Goal: Task Accomplishment & Management: Complete application form

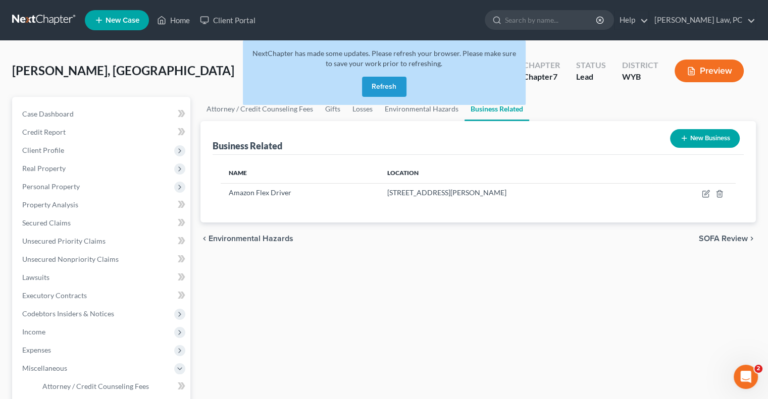
click at [380, 92] on button "Refresh" at bounding box center [384, 87] width 44 height 20
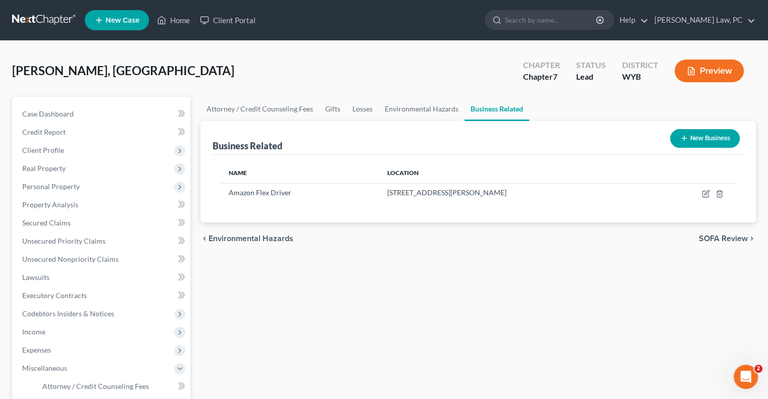
click at [40, 15] on link at bounding box center [44, 20] width 65 height 18
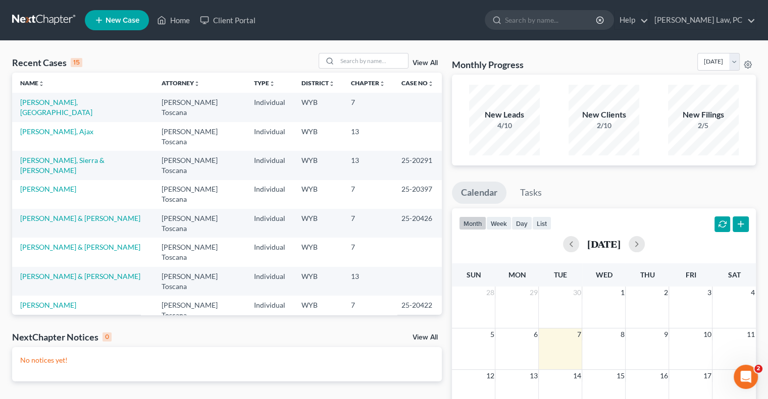
click at [29, 126] on td "Berger, Ajax" at bounding box center [82, 136] width 141 height 29
click at [31, 127] on link "Berger, Ajax" at bounding box center [56, 131] width 73 height 9
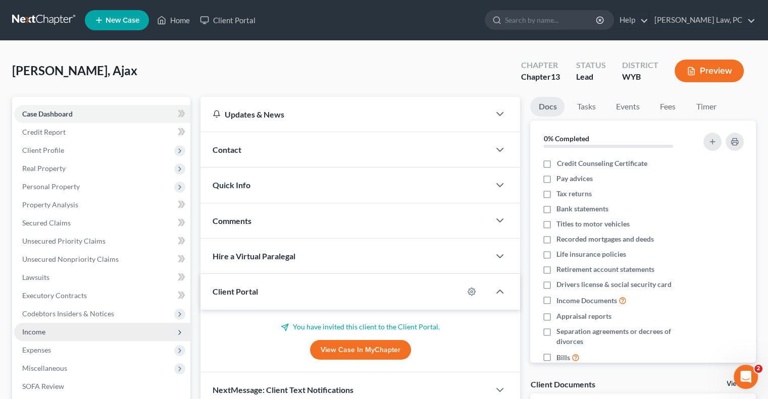
click at [42, 335] on span "Income" at bounding box center [33, 332] width 23 height 9
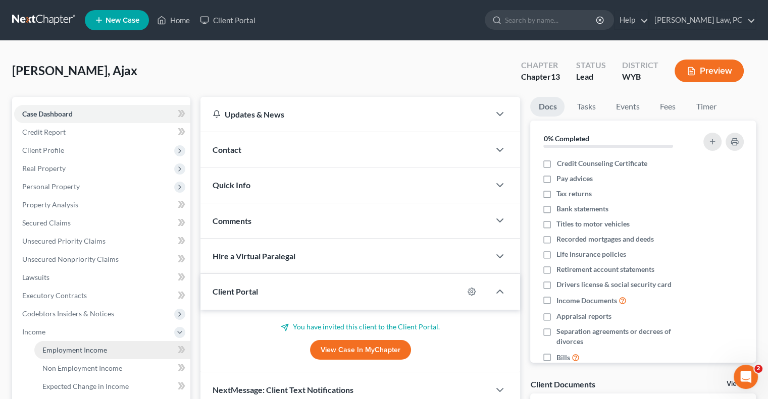
click at [71, 351] on span "Employment Income" at bounding box center [74, 350] width 65 height 9
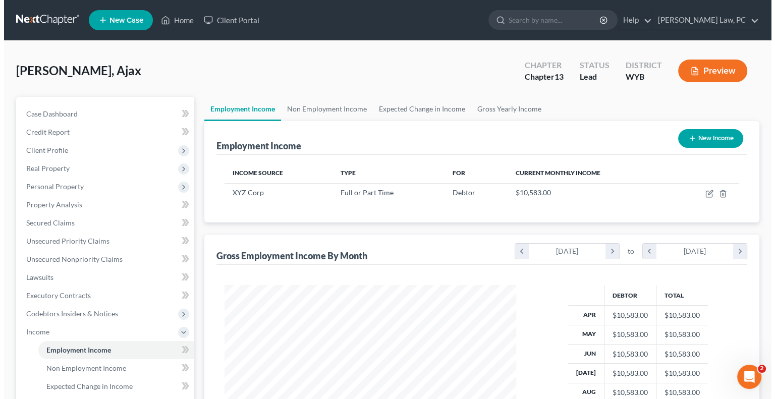
scroll to position [180, 311]
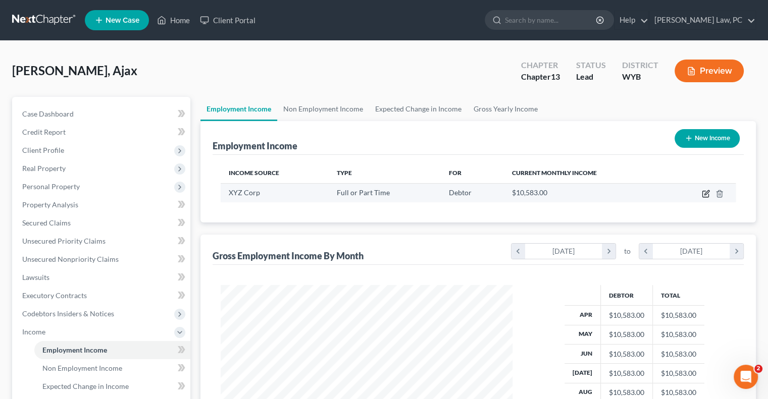
click at [704, 194] on icon "button" at bounding box center [706, 194] width 8 height 8
select select "0"
select select "2"
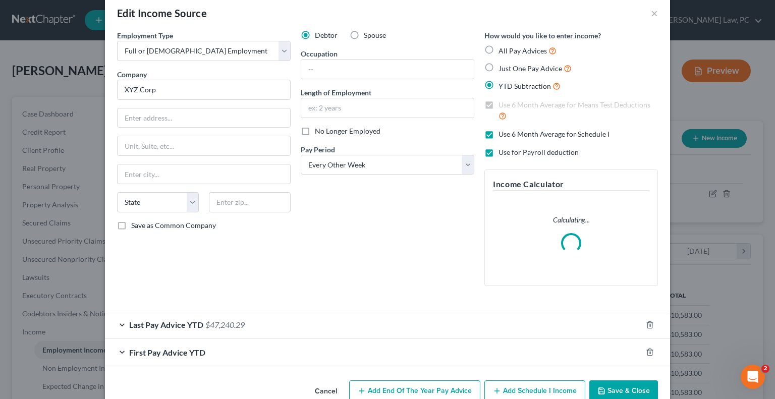
scroll to position [38, 0]
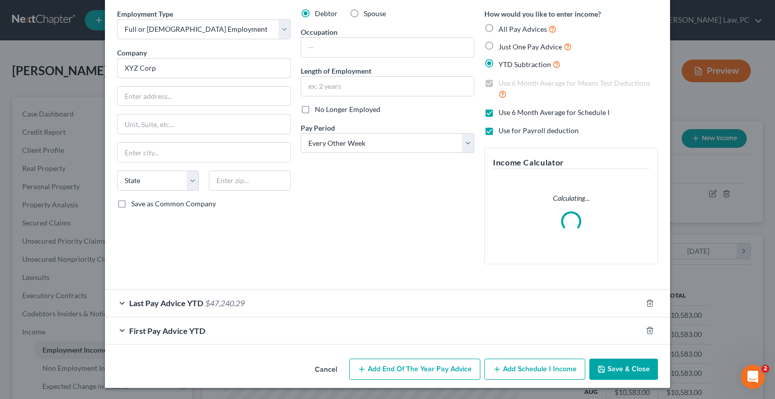
click at [212, 306] on span "$47,240.29" at bounding box center [224, 303] width 39 height 10
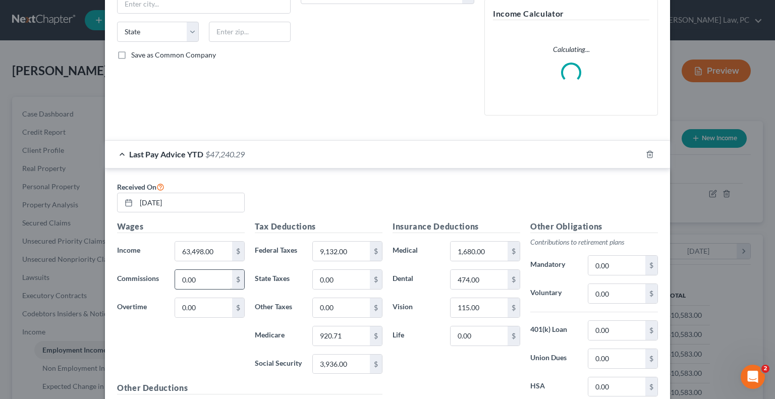
scroll to position [189, 0]
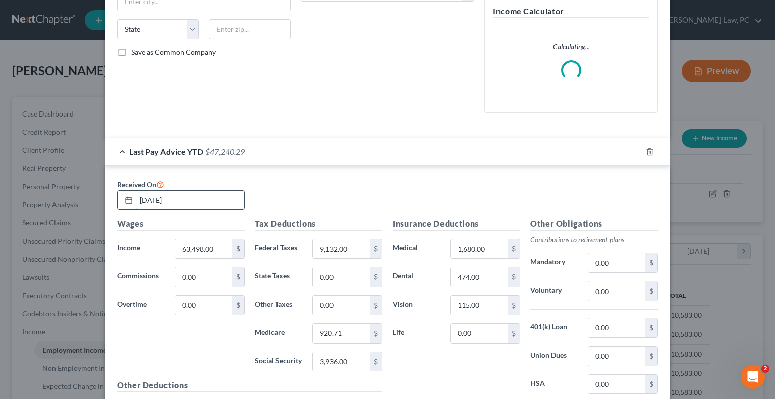
click at [208, 199] on input "07/31/2025" at bounding box center [190, 200] width 108 height 19
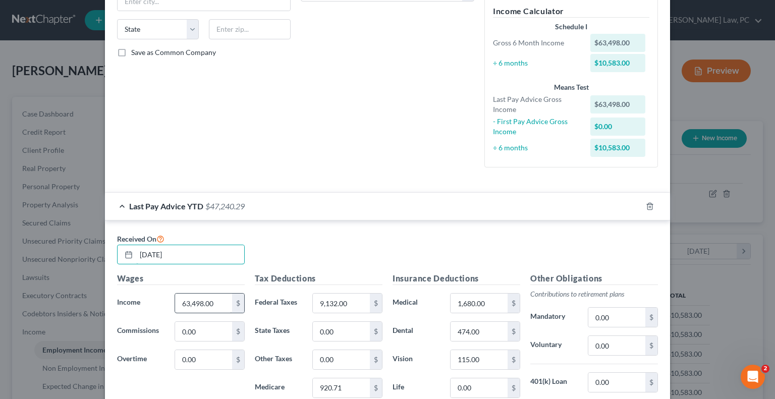
type input "9/30/2025"
click at [210, 303] on input "63,498.00" at bounding box center [203, 303] width 57 height 19
click at [210, 303] on input "20.36" at bounding box center [203, 303] width 57 height 19
click at [212, 300] on input "20.36" at bounding box center [203, 303] width 57 height 19
click at [212, 299] on input "20.36" at bounding box center [203, 303] width 57 height 19
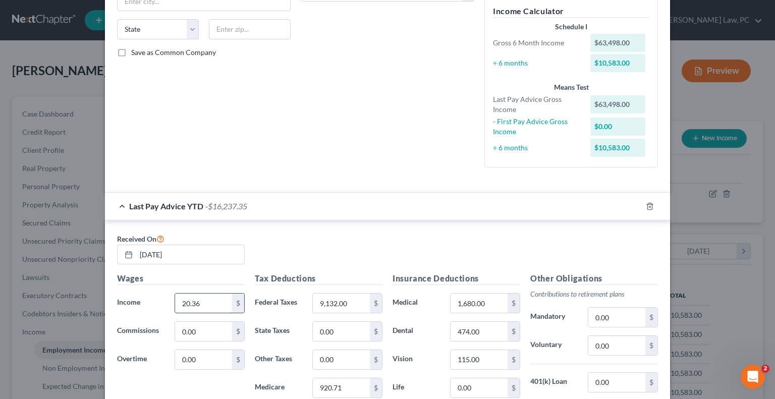
click at [214, 305] on input "20.36" at bounding box center [203, 303] width 57 height 19
type input "20,361.75"
type input "2,352.92"
type input "294.17"
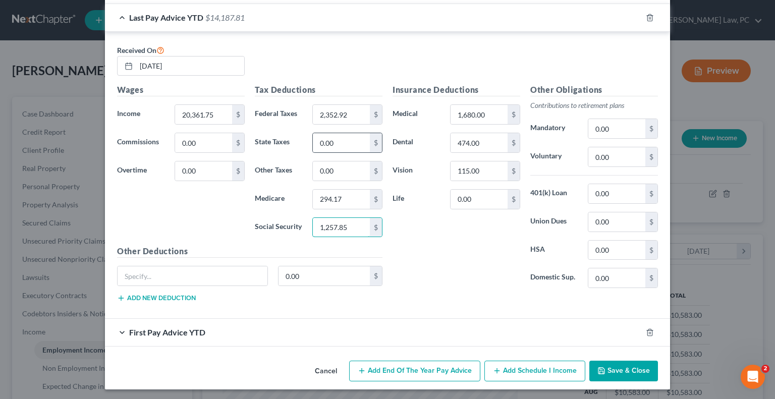
type input "1,257.85"
click at [493, 174] on input "115.00" at bounding box center [479, 171] width 57 height 19
click at [489, 144] on input "474.00" at bounding box center [479, 142] width 57 height 19
click at [488, 116] on input "1,680.00" at bounding box center [479, 114] width 57 height 19
click at [176, 271] on input "text" at bounding box center [193, 275] width 150 height 19
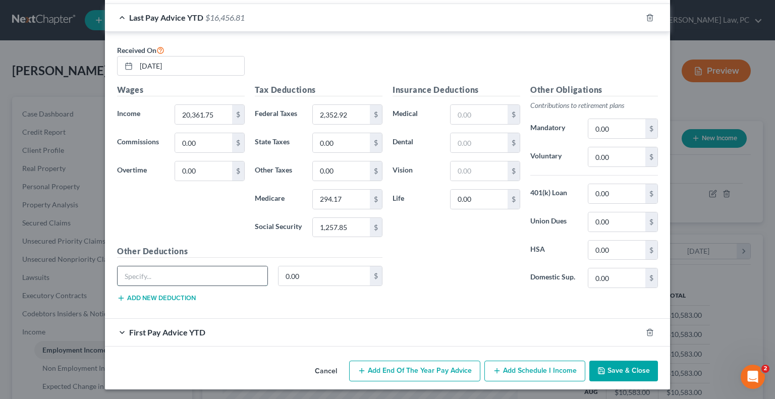
type input "Disability Insurance"
click at [315, 275] on input "0.00" at bounding box center [325, 275] width 92 height 19
type input "305.56"
click at [369, 337] on div "First Pay Advice YTD" at bounding box center [373, 332] width 537 height 27
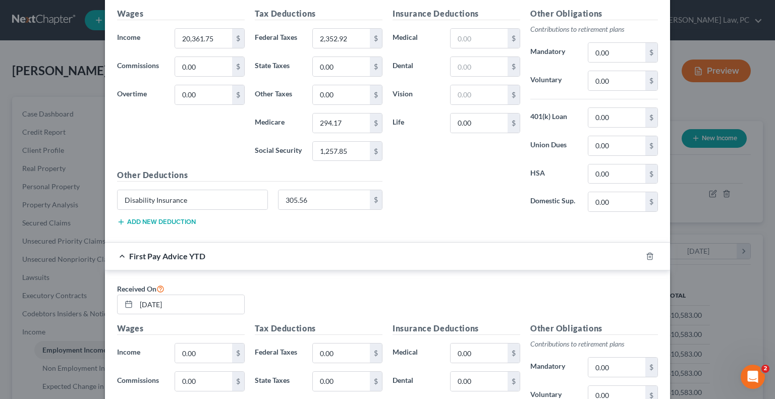
scroll to position [479, 0]
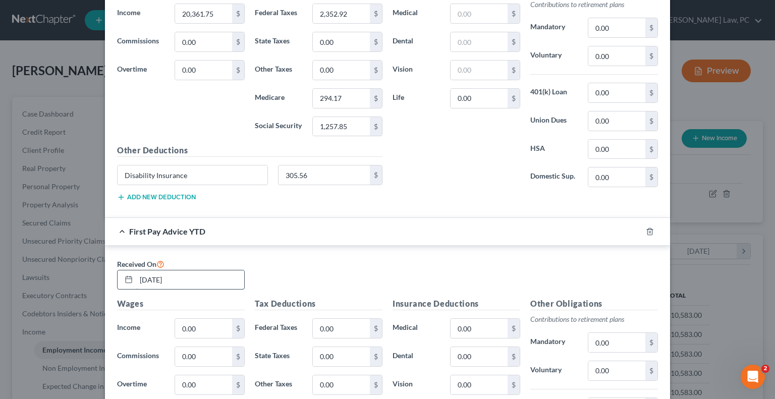
click at [190, 278] on input "01/26/2025" at bounding box center [190, 280] width 108 height 19
type input "3/31/2025"
click at [204, 323] on input "0.00" at bounding box center [203, 328] width 57 height 19
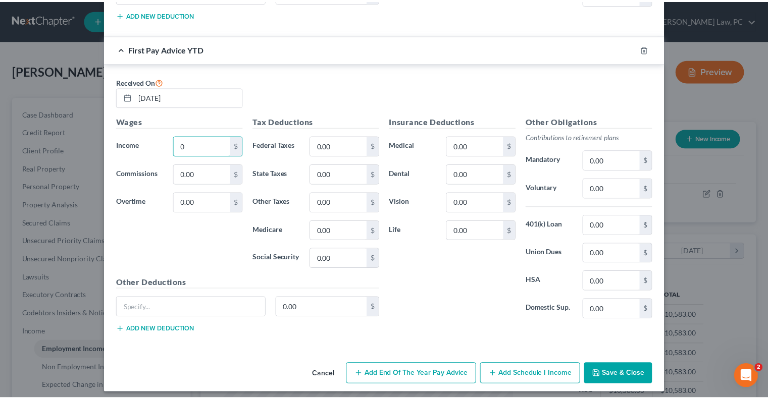
scroll to position [664, 0]
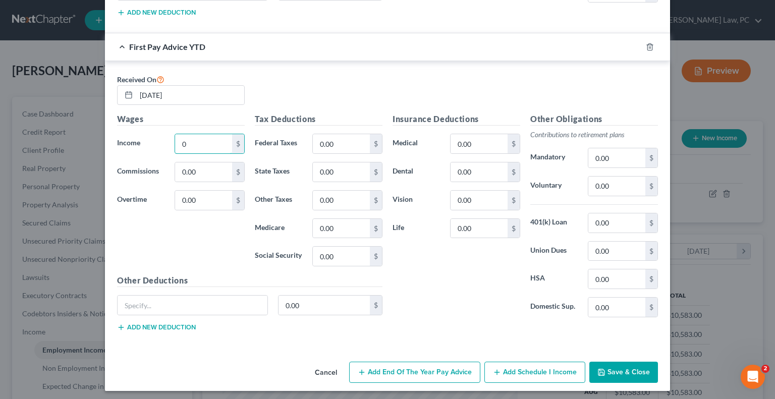
type input "0"
click at [624, 365] on button "Save & Close" at bounding box center [623, 372] width 69 height 21
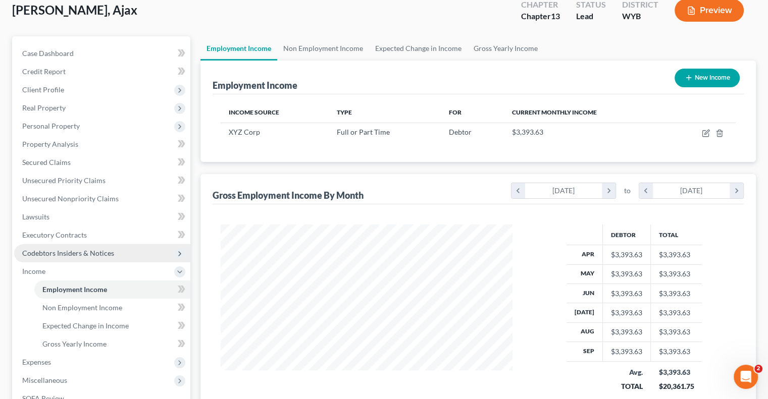
scroll to position [151, 0]
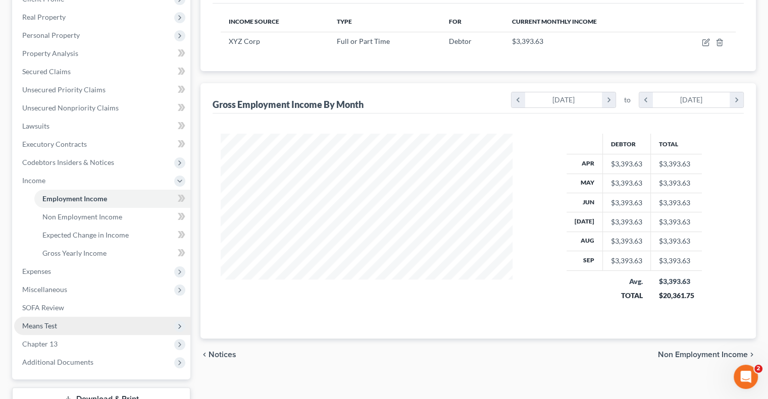
click at [58, 329] on span "Means Test" at bounding box center [102, 326] width 176 height 18
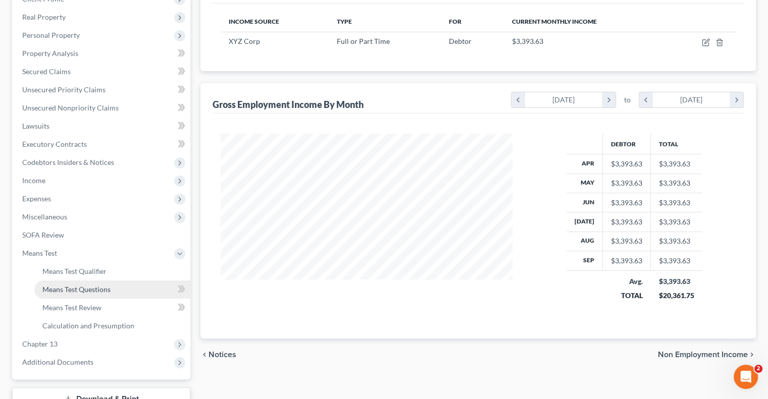
click at [90, 288] on span "Means Test Questions" at bounding box center [76, 289] width 68 height 9
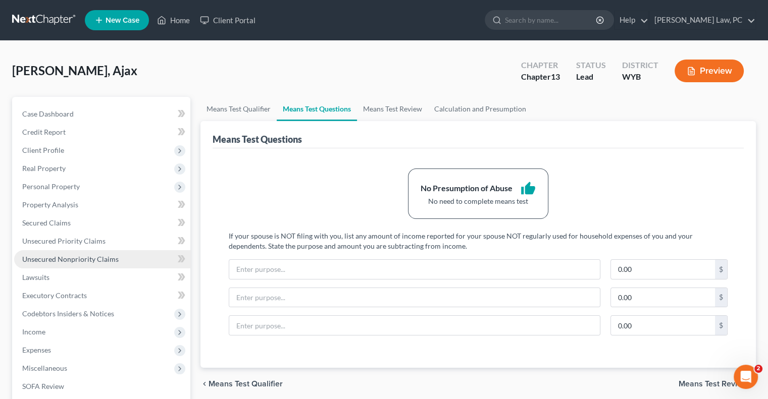
click at [90, 256] on span "Unsecured Nonpriority Claims" at bounding box center [70, 259] width 96 height 9
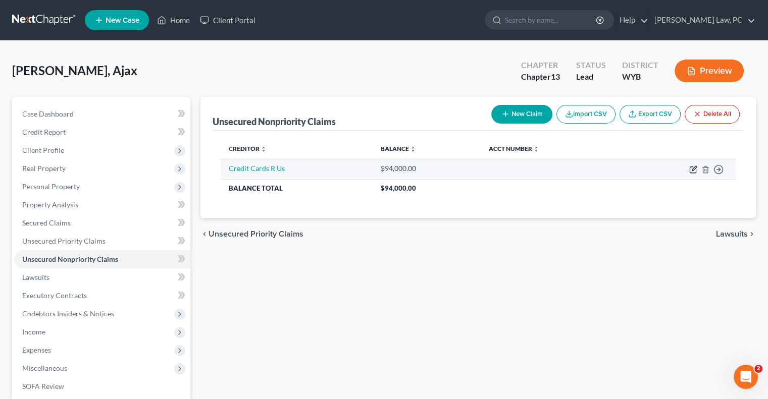
click at [696, 171] on icon "button" at bounding box center [693, 170] width 8 height 8
select select "0"
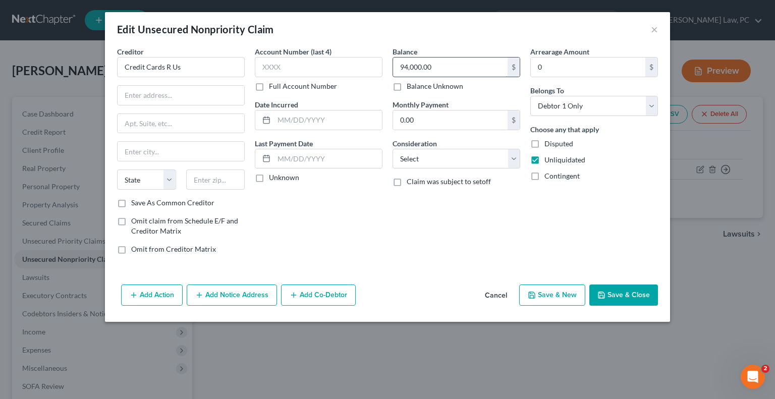
click at [459, 68] on input "94,000.00" at bounding box center [450, 67] width 115 height 19
click at [625, 291] on button "Save & Close" at bounding box center [623, 295] width 69 height 21
type input "15,000.00"
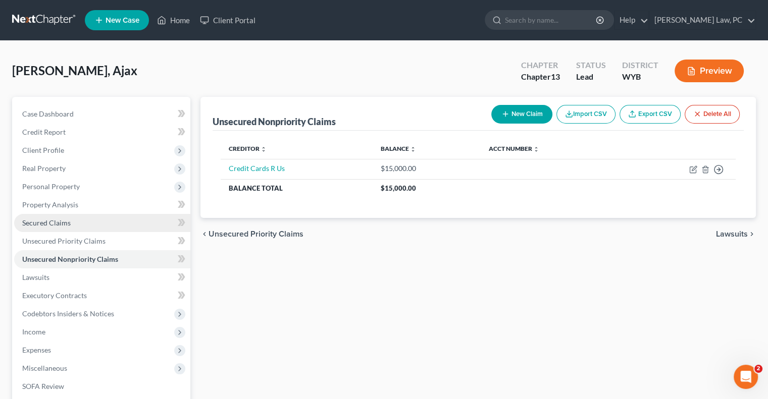
click at [55, 227] on span "Secured Claims" at bounding box center [46, 223] width 48 height 9
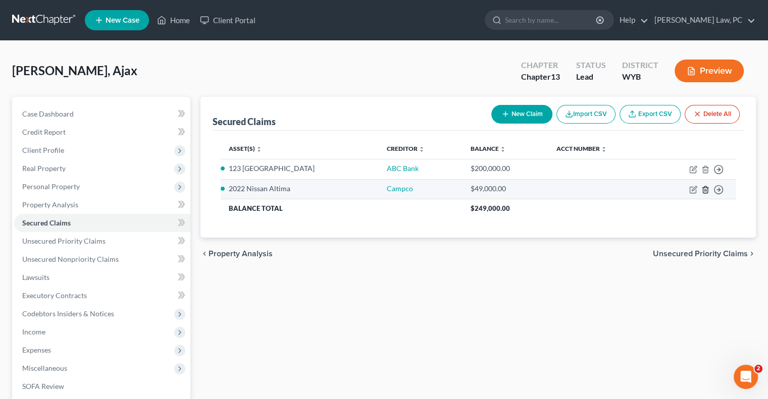
click at [706, 189] on line "button" at bounding box center [706, 190] width 0 height 2
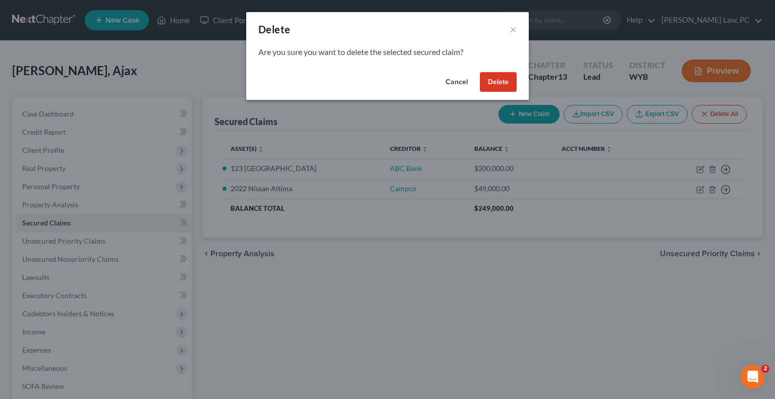
click at [499, 80] on button "Delete" at bounding box center [498, 82] width 37 height 20
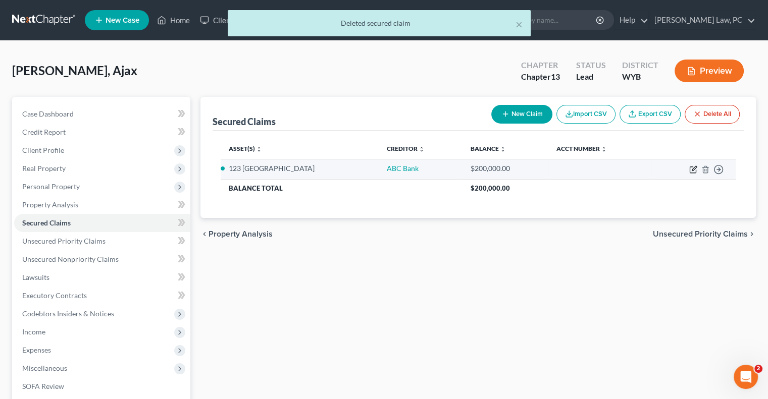
click at [690, 168] on icon "button" at bounding box center [693, 170] width 8 height 8
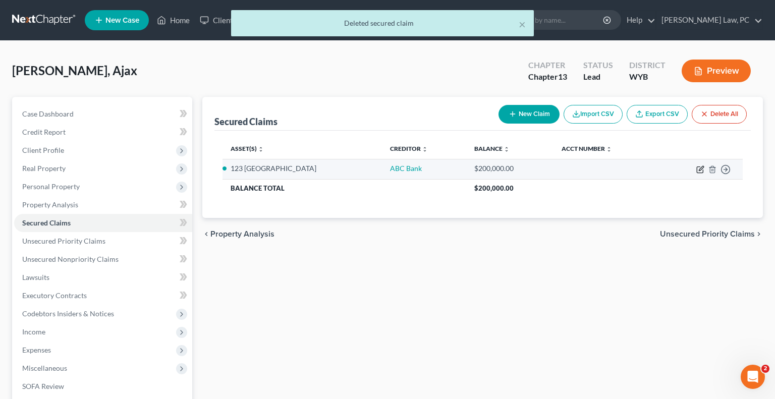
select select "3"
select select "2"
select select "0"
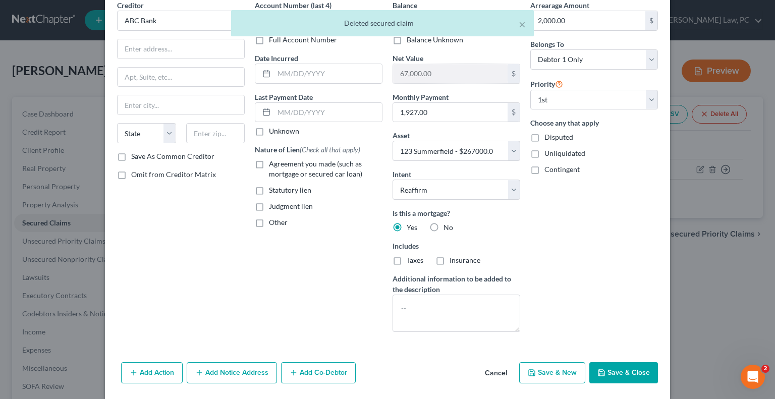
scroll to position [58, 0]
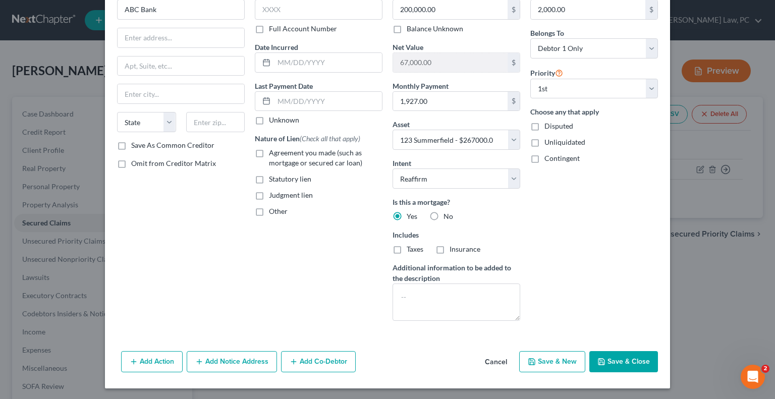
click at [499, 363] on button "Cancel" at bounding box center [496, 362] width 38 height 20
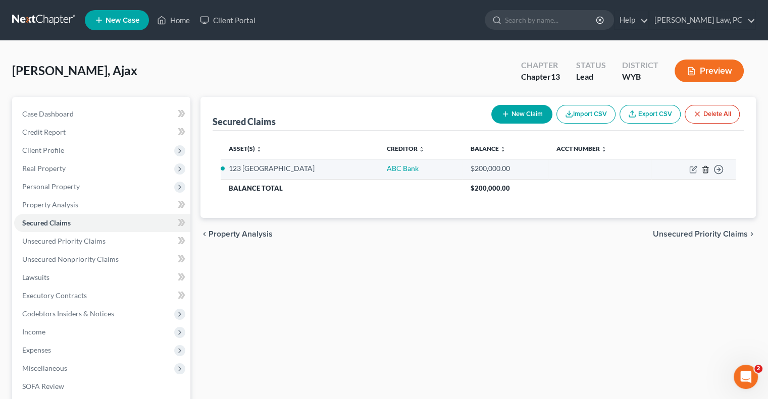
click at [703, 170] on icon "button" at bounding box center [705, 169] width 5 height 7
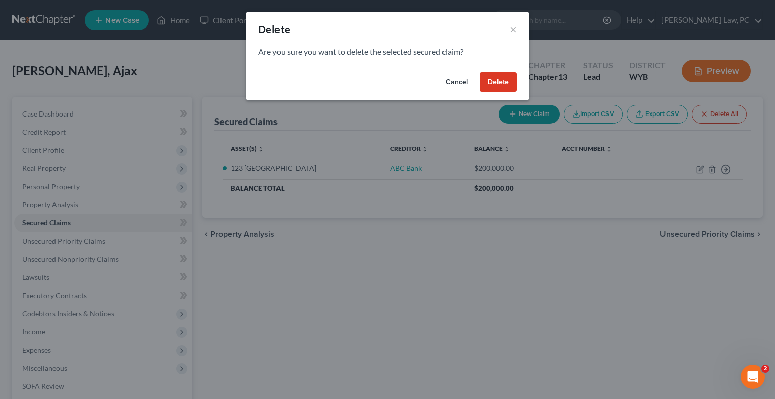
click at [493, 87] on button "Delete" at bounding box center [498, 82] width 37 height 20
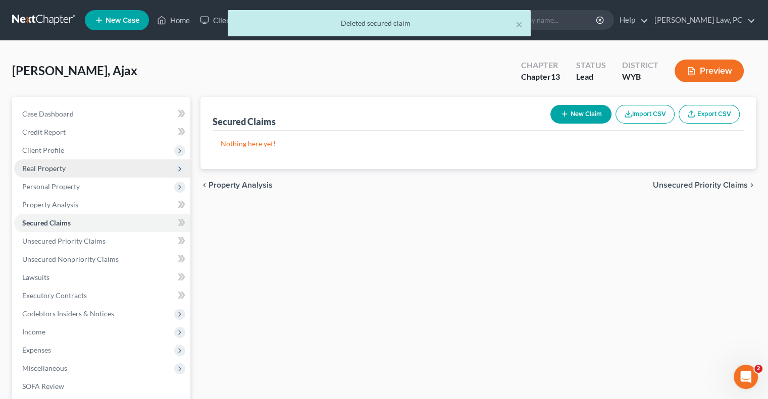
click at [52, 166] on span "Real Property" at bounding box center [43, 168] width 43 height 9
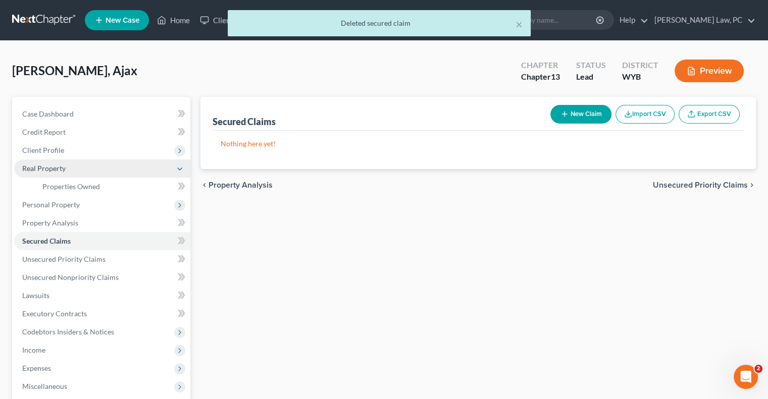
click at [54, 163] on span "Real Property" at bounding box center [102, 168] width 176 height 18
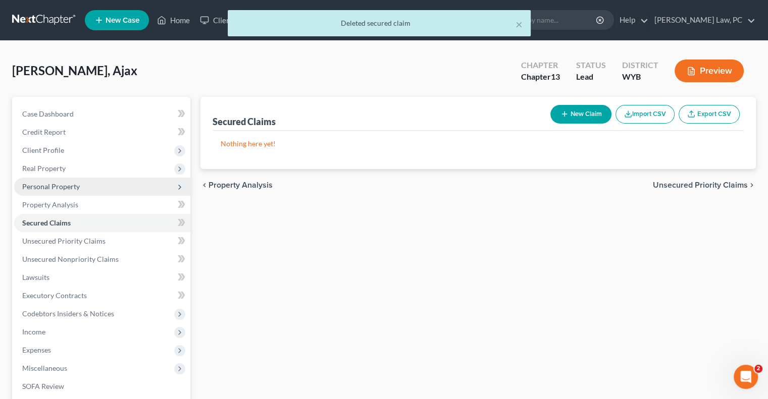
click at [50, 191] on span "Personal Property" at bounding box center [102, 187] width 176 height 18
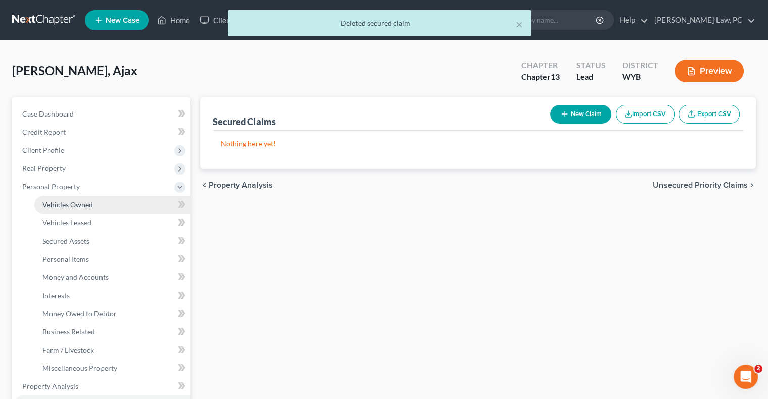
click at [62, 203] on span "Vehicles Owned" at bounding box center [67, 204] width 50 height 9
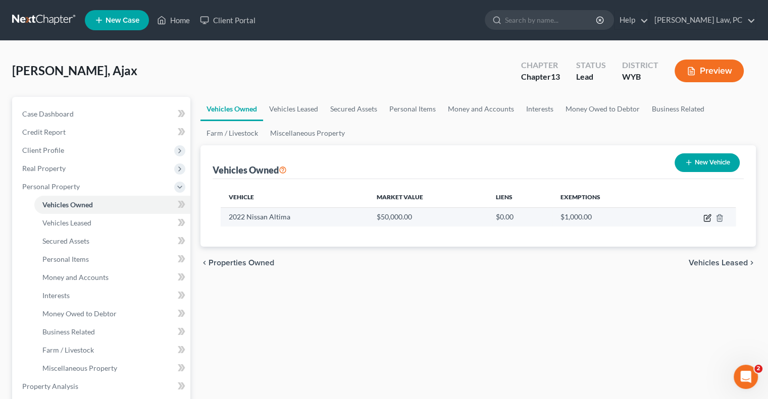
click at [704, 218] on icon "button" at bounding box center [707, 218] width 8 height 8
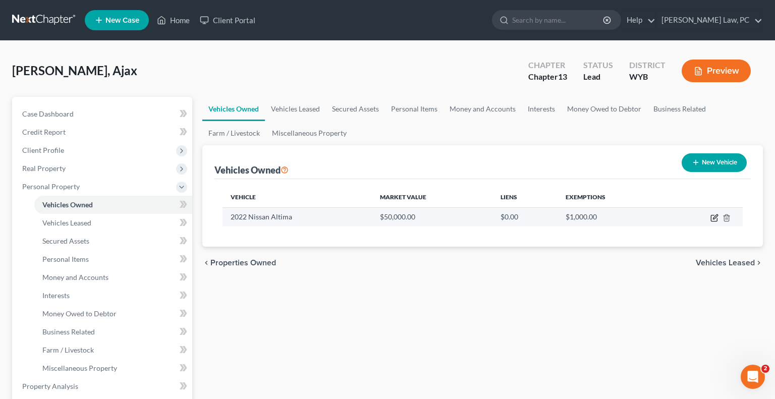
select select "0"
select select "4"
select select "0"
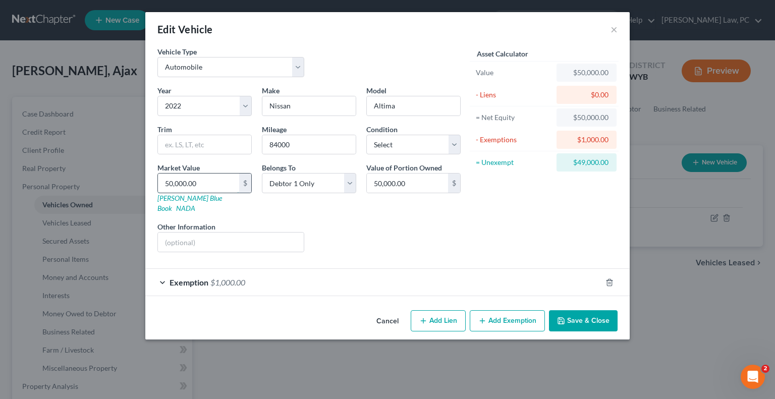
click at [214, 185] on input "50,000.00" at bounding box center [198, 183] width 81 height 19
type input "3"
type input "3.00"
type input "32"
type input "32.00"
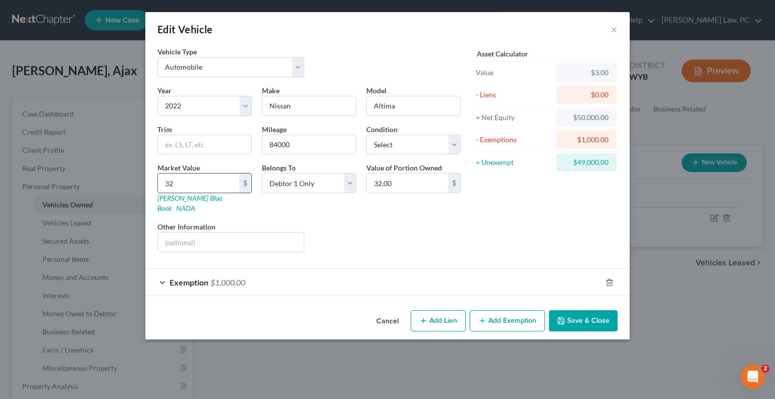
type input "322"
type input "322.00"
type input "3224"
type input "3,224.00"
type input "3,2240"
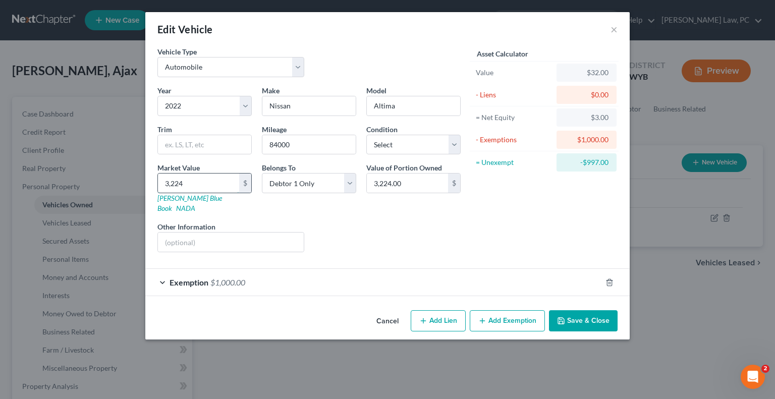
type input "32,240.00"
type input "32,240"
click at [607, 279] on icon "button" at bounding box center [609, 282] width 5 height 7
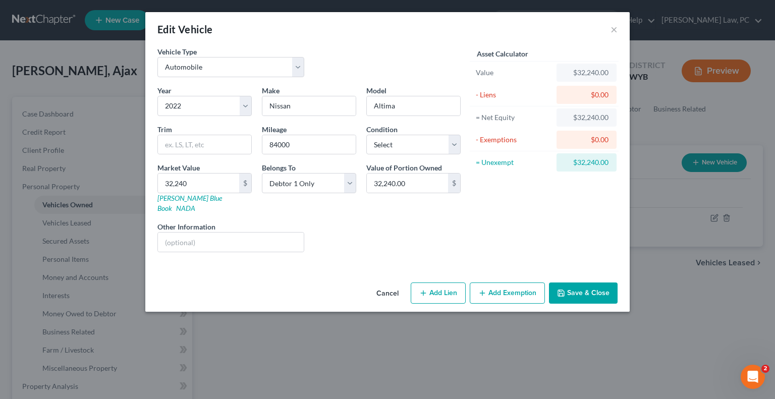
click at [451, 283] on button "Add Lien" at bounding box center [438, 293] width 55 height 21
select select "0"
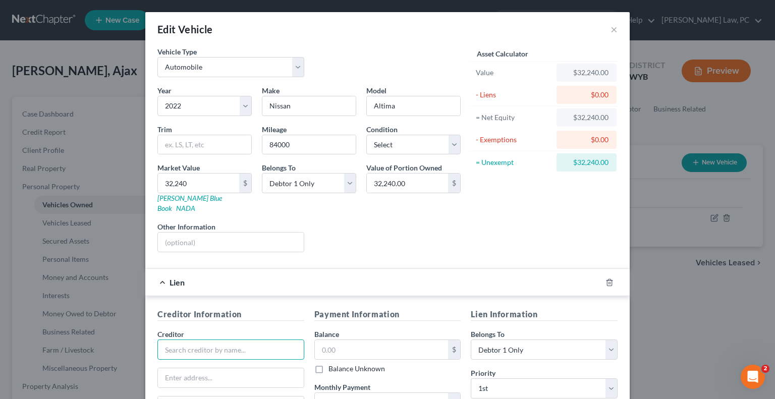
click at [172, 340] on input "text" at bounding box center [230, 350] width 147 height 20
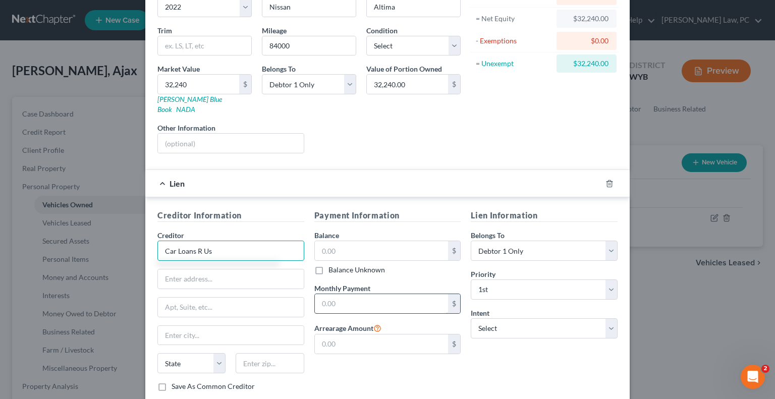
scroll to position [101, 0]
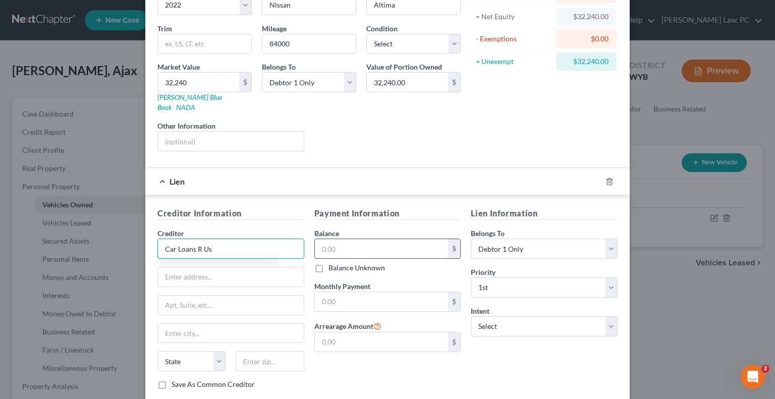
type input "Car Loans R Us"
click at [350, 239] on input "text" at bounding box center [382, 248] width 134 height 19
type input "44,772.16"
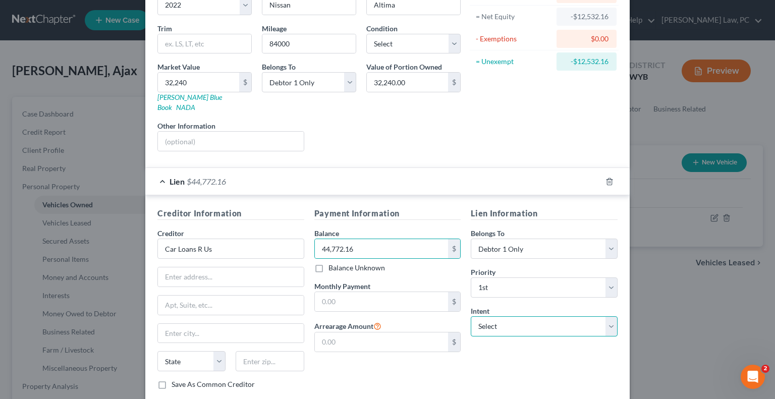
click at [499, 320] on select "Select Surrender Redeem Reaffirm Avoid Other" at bounding box center [544, 326] width 147 height 20
select select "2"
click at [471, 316] on select "Select Surrender Redeem Reaffirm Avoid Other" at bounding box center [544, 326] width 147 height 20
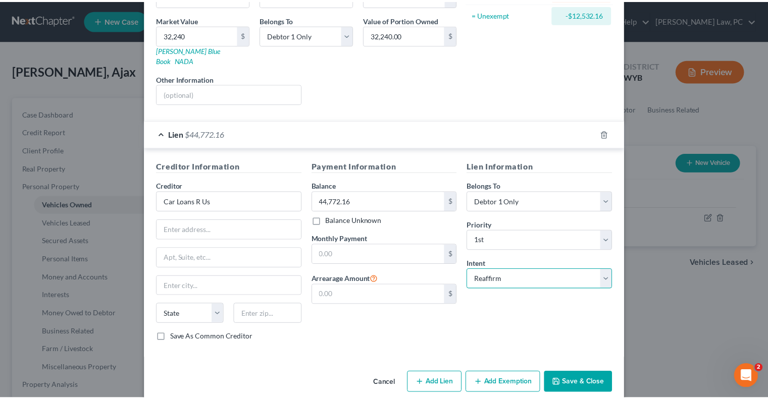
scroll to position [150, 0]
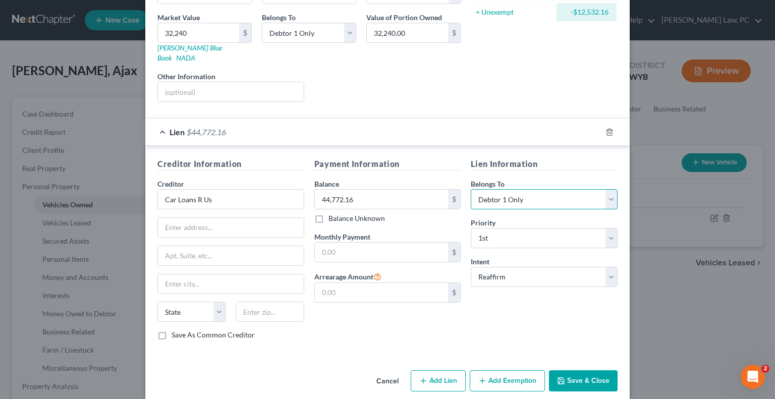
click at [514, 189] on select "Select Debtor 1 Only Debtor 2 Only Debtor 1 And Debtor 2 Only At Least One Of T…" at bounding box center [544, 199] width 147 height 20
click at [513, 191] on select "Select Debtor 1 Only Debtor 2 Only Debtor 1 And Debtor 2 Only At Least One Of T…" at bounding box center [544, 199] width 147 height 20
click at [341, 283] on input "text" at bounding box center [382, 292] width 134 height 19
type input "0"
click at [333, 305] on div "Payment Information Balance 44,772.16 $ Balance Unknown Balance Undetermined 44…" at bounding box center [387, 253] width 157 height 190
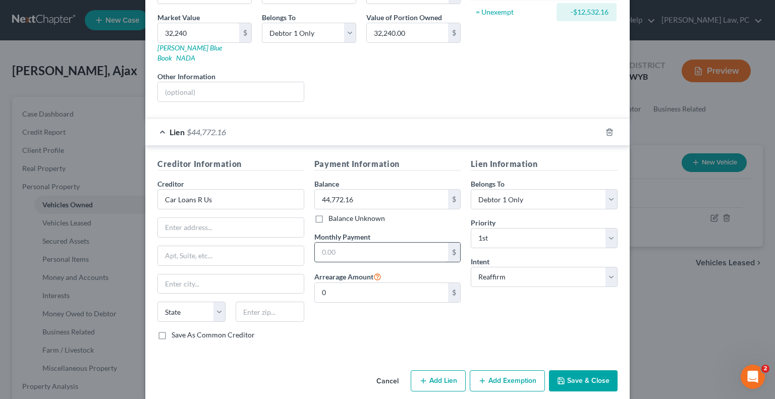
click at [331, 243] on input "text" at bounding box center [382, 252] width 134 height 19
type input "9"
type input "896.14"
click at [581, 370] on button "Save & Close" at bounding box center [583, 380] width 69 height 21
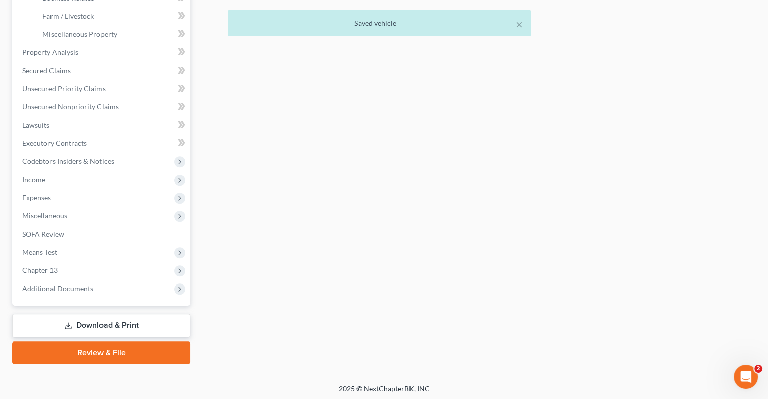
scroll to position [336, 0]
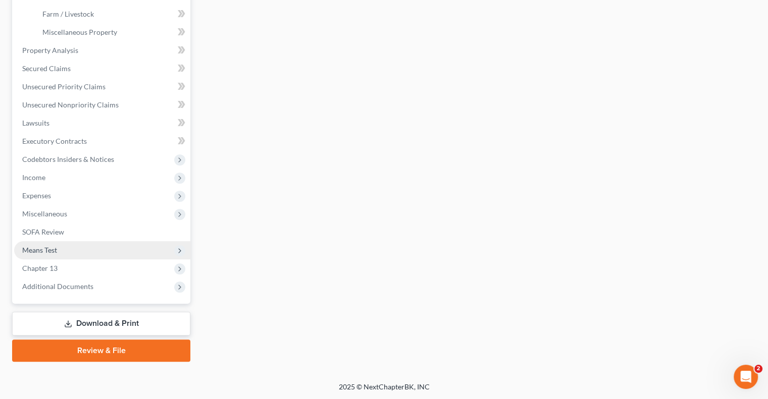
click at [57, 252] on span "Means Test" at bounding box center [102, 250] width 176 height 18
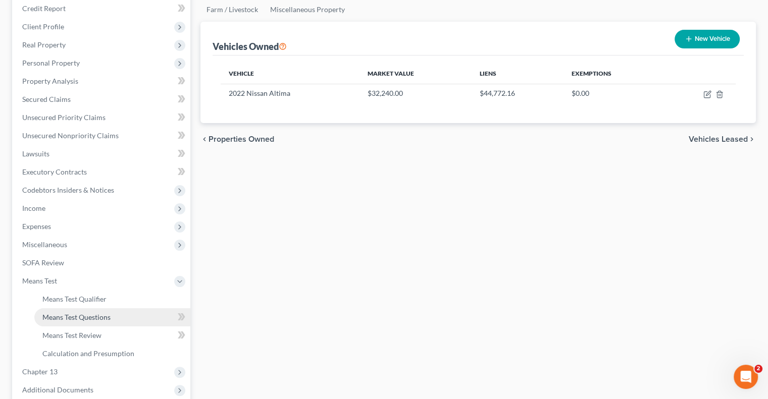
scroll to position [126, 0]
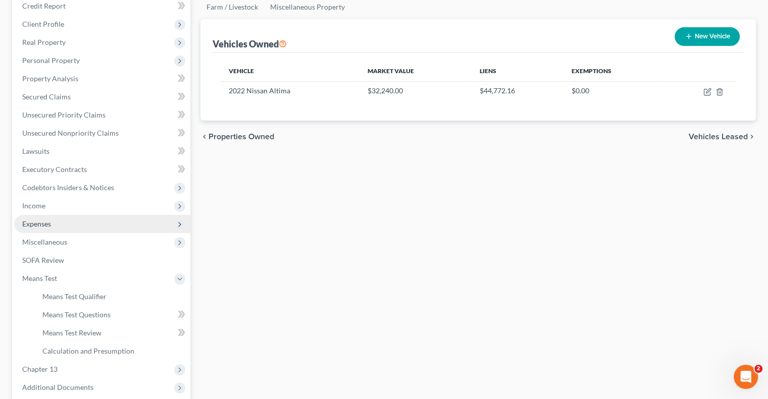
click at [52, 224] on span "Expenses" at bounding box center [102, 224] width 176 height 18
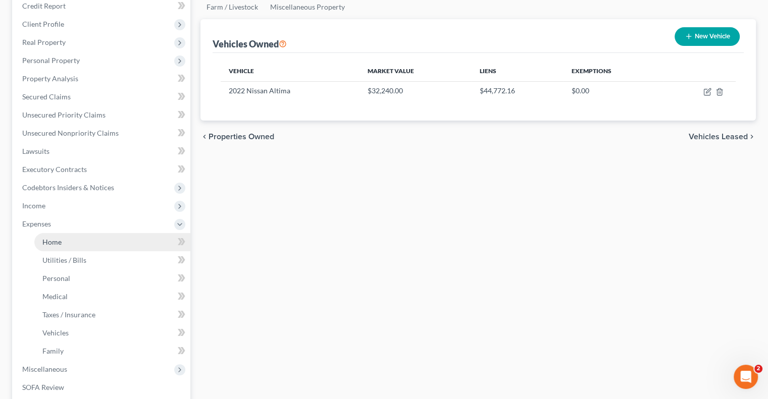
click at [59, 238] on span "Home" at bounding box center [51, 242] width 19 height 9
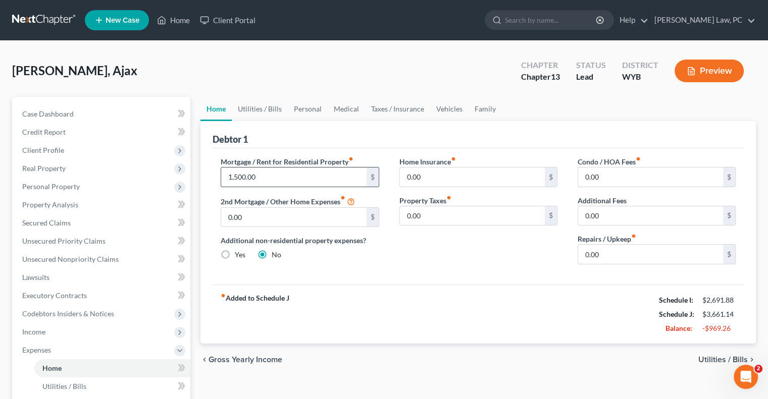
click at [271, 180] on input "1,500.00" at bounding box center [293, 177] width 145 height 19
type input "600"
click at [436, 172] on input "0.00" at bounding box center [472, 177] width 145 height 19
type input "59"
click at [266, 103] on link "Utilities / Bills" at bounding box center [260, 109] width 56 height 24
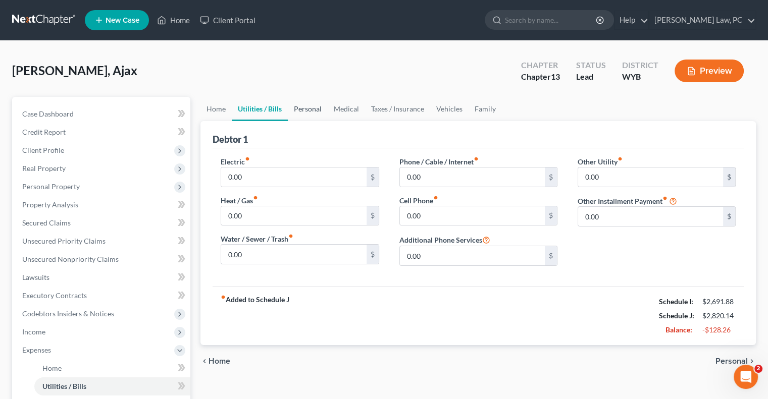
click at [306, 101] on link "Personal" at bounding box center [308, 109] width 40 height 24
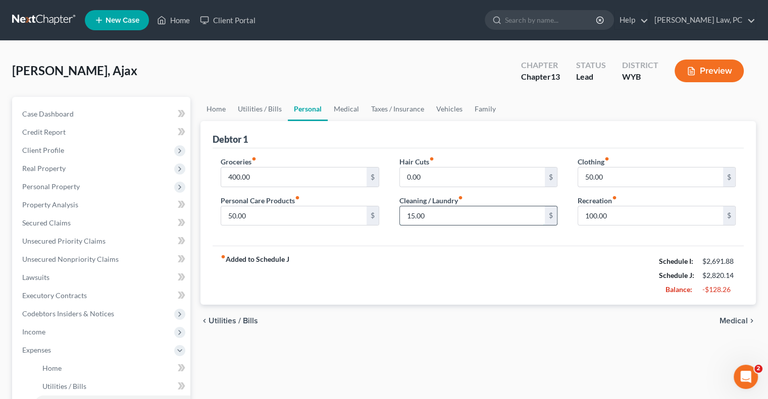
click at [443, 220] on input "15.00" at bounding box center [472, 215] width 145 height 19
click at [251, 175] on input "400.00" at bounding box center [293, 177] width 145 height 19
click at [264, 208] on input "50.00" at bounding box center [293, 215] width 145 height 19
click at [637, 222] on input "100.00" at bounding box center [650, 215] width 145 height 19
click at [604, 177] on input "50.00" at bounding box center [650, 177] width 145 height 19
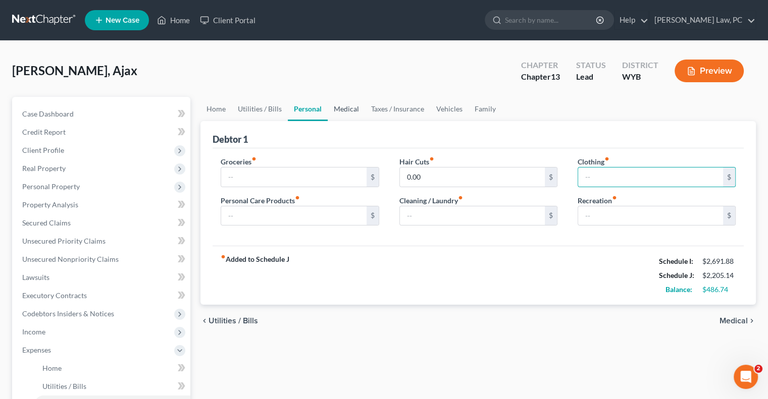
click at [344, 111] on link "Medical" at bounding box center [346, 109] width 37 height 24
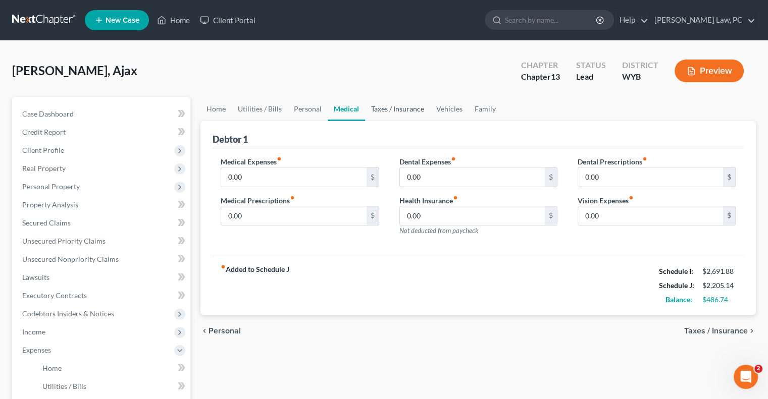
click at [396, 114] on link "Taxes / Insurance" at bounding box center [397, 109] width 65 height 24
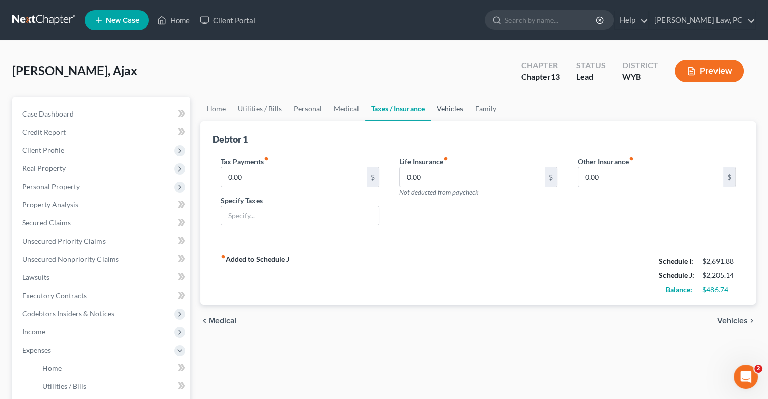
click at [446, 110] on link "Vehicles" at bounding box center [450, 109] width 38 height 24
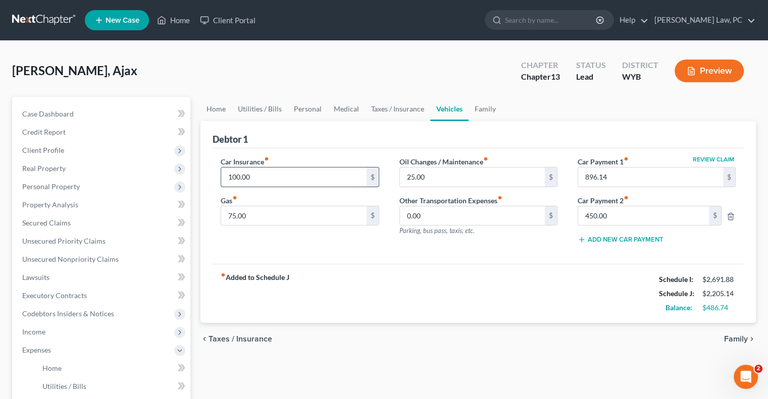
click at [279, 175] on input "100.00" at bounding box center [293, 177] width 145 height 19
click at [284, 210] on input "75.00" at bounding box center [293, 215] width 145 height 19
click at [446, 177] on input "25.00" at bounding box center [472, 177] width 145 height 19
click at [729, 214] on icon "button" at bounding box center [730, 216] width 8 height 8
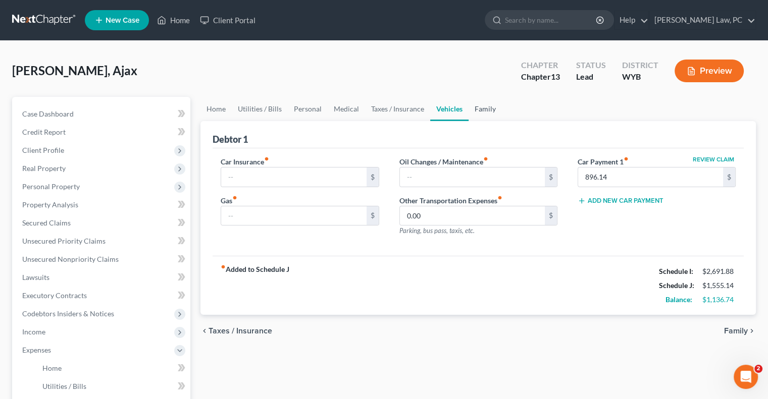
click at [478, 112] on link "Family" at bounding box center [484, 109] width 33 height 24
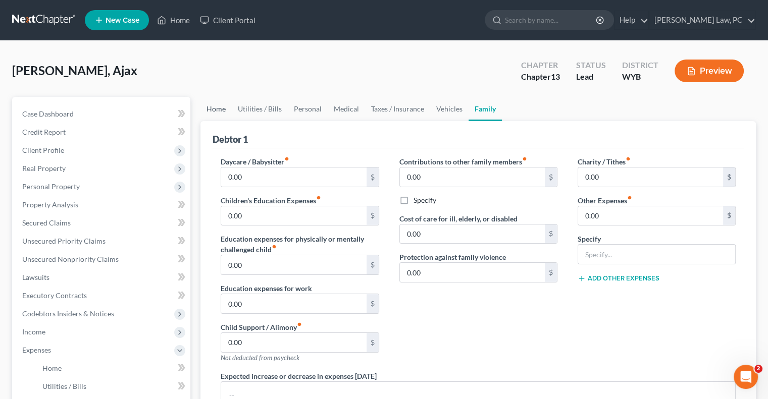
click at [216, 109] on link "Home" at bounding box center [215, 109] width 31 height 24
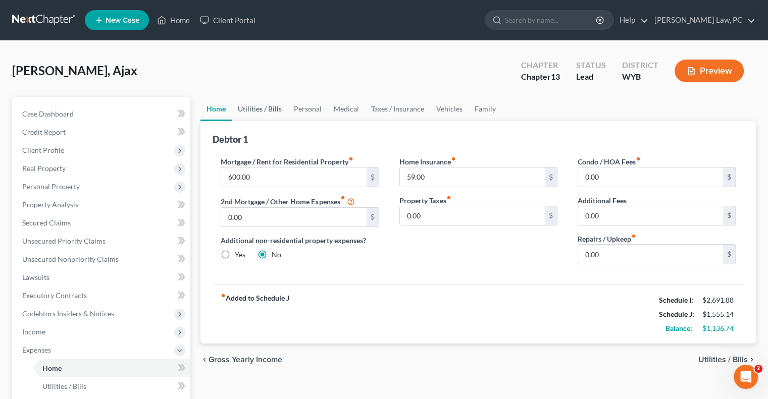
click at [258, 106] on link "Utilities / Bills" at bounding box center [260, 109] width 56 height 24
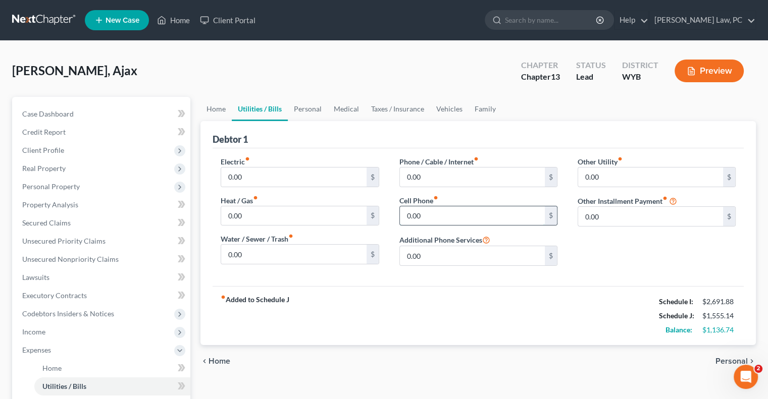
click at [432, 218] on input "0.00" at bounding box center [472, 215] width 145 height 19
type input "117.52"
click at [446, 254] on input "0.00" at bounding box center [472, 255] width 145 height 19
click at [306, 108] on link "Personal" at bounding box center [308, 109] width 40 height 24
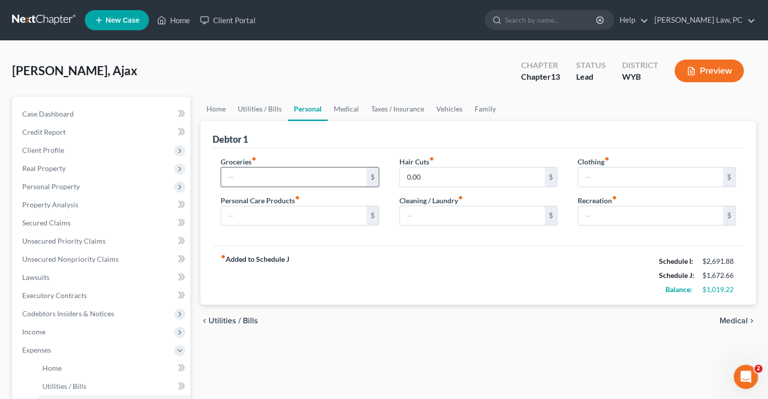
click at [286, 175] on input "text" at bounding box center [293, 177] width 145 height 19
type input "250"
click at [241, 215] on input "text" at bounding box center [293, 215] width 145 height 19
type input "25"
click at [425, 218] on input "text" at bounding box center [472, 215] width 145 height 19
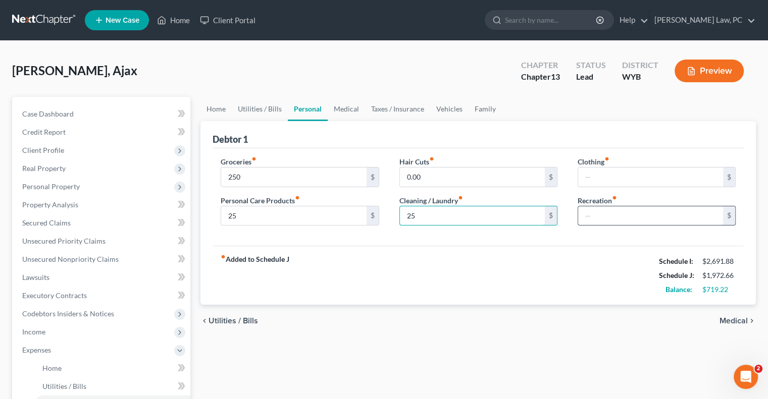
type input "25"
click at [596, 207] on input "text" at bounding box center [650, 215] width 145 height 19
type input "100"
click at [266, 173] on input "250" at bounding box center [293, 177] width 145 height 19
type input "325"
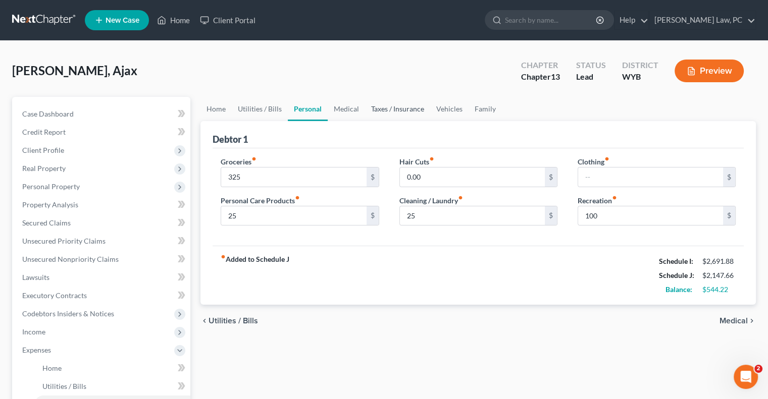
click at [390, 108] on link "Taxes / Insurance" at bounding box center [397, 109] width 65 height 24
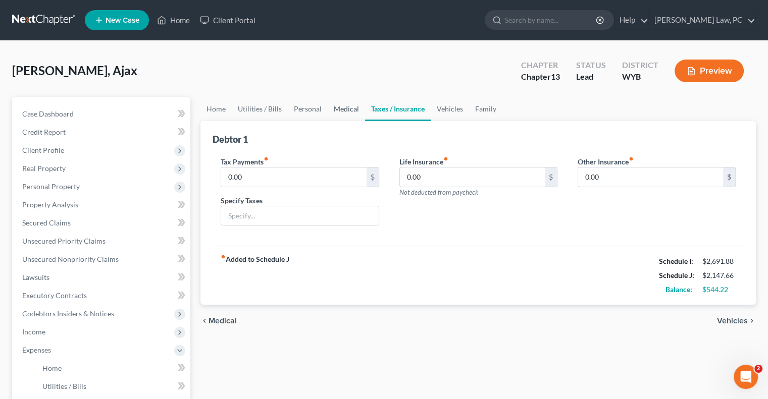
click at [340, 111] on link "Medical" at bounding box center [346, 109] width 37 height 24
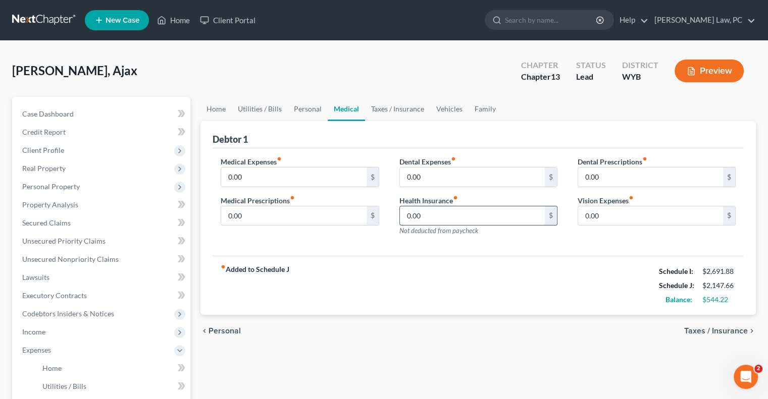
click at [431, 212] on input "0.00" at bounding box center [472, 215] width 145 height 19
type input "402.46"
click at [445, 112] on link "Vehicles" at bounding box center [449, 109] width 38 height 24
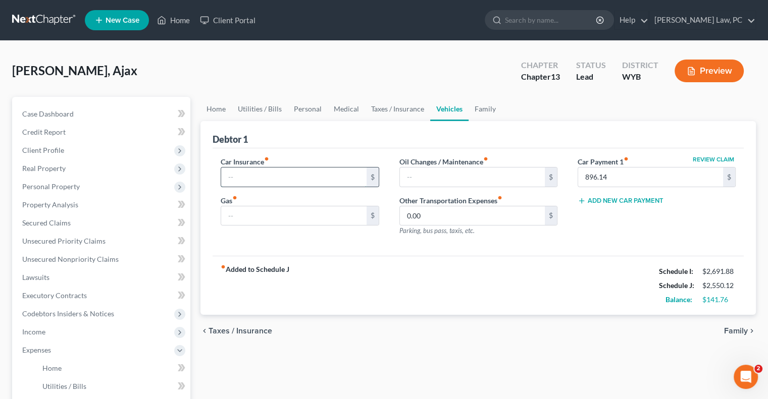
click at [251, 179] on input "text" at bounding box center [293, 177] width 145 height 19
click at [238, 213] on input "text" at bounding box center [293, 215] width 145 height 19
click at [233, 179] on input "text" at bounding box center [293, 177] width 145 height 19
click at [214, 111] on link "Home" at bounding box center [215, 109] width 31 height 24
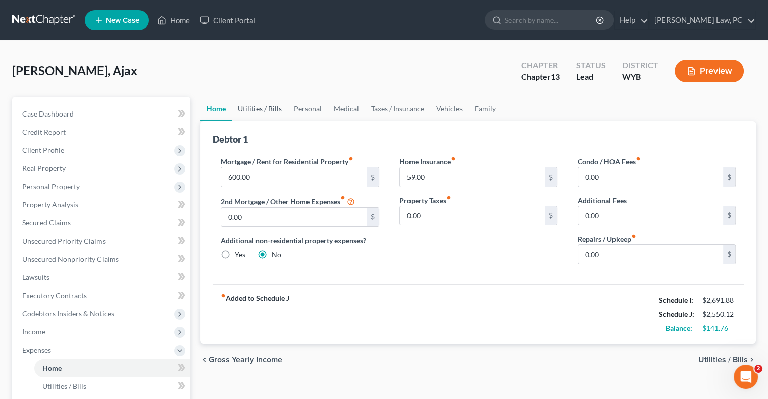
click at [254, 107] on link "Utilities / Bills" at bounding box center [260, 109] width 56 height 24
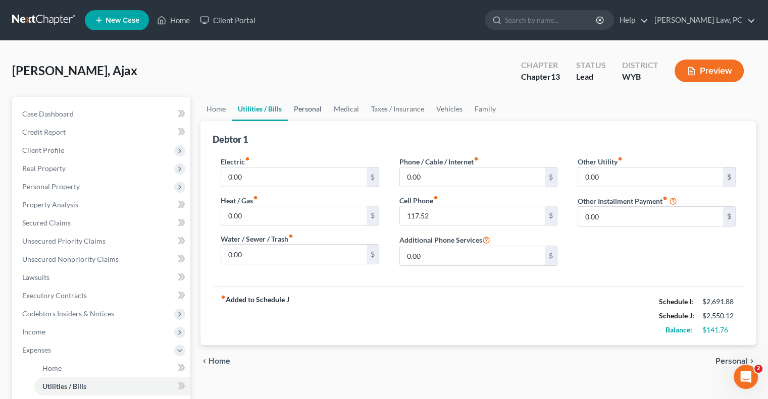
click at [310, 109] on link "Personal" at bounding box center [308, 109] width 40 height 24
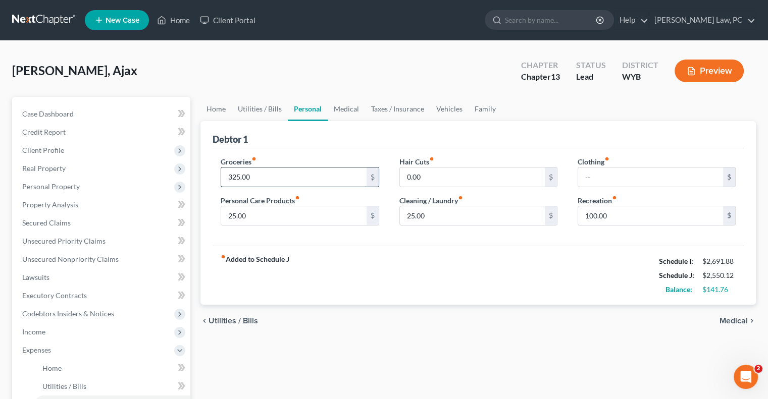
click at [254, 179] on input "325.00" at bounding box center [293, 177] width 145 height 19
type input "250"
click at [384, 270] on div "fiber_manual_record Added to Schedule J Schedule I: $2,691.88 Schedule J: $2,47…" at bounding box center [477, 275] width 531 height 59
click at [450, 109] on link "Vehicles" at bounding box center [449, 109] width 38 height 24
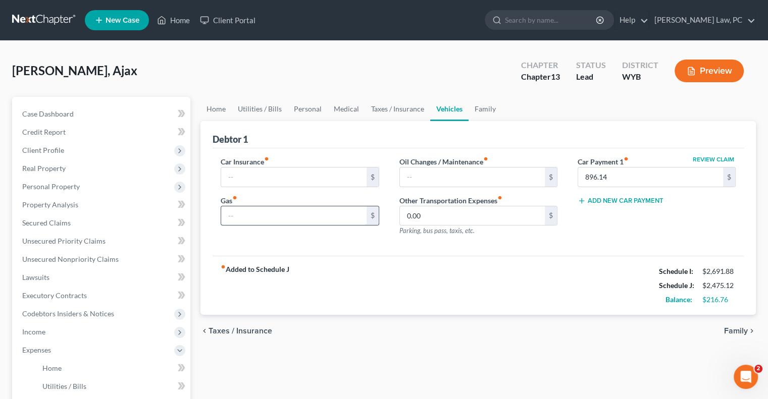
click at [246, 215] on input "text" at bounding box center [293, 215] width 145 height 19
type input "75"
click at [246, 178] on input "text" at bounding box center [293, 177] width 145 height 19
click at [379, 294] on div "fiber_manual_record Added to Schedule J Schedule I: $2,691.88 Schedule J: $2,65…" at bounding box center [477, 285] width 531 height 59
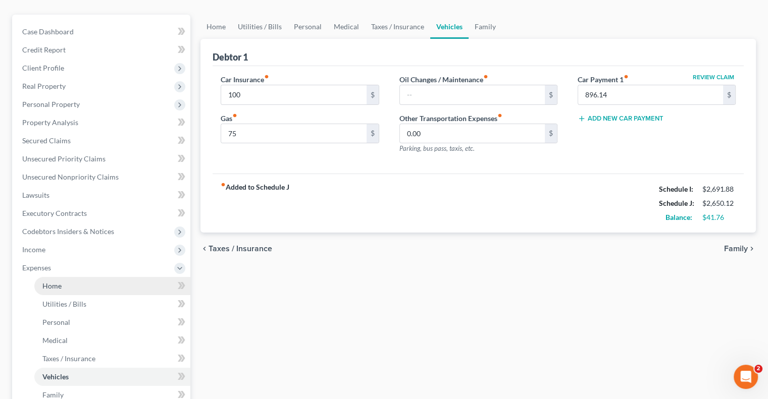
scroll to position [101, 0]
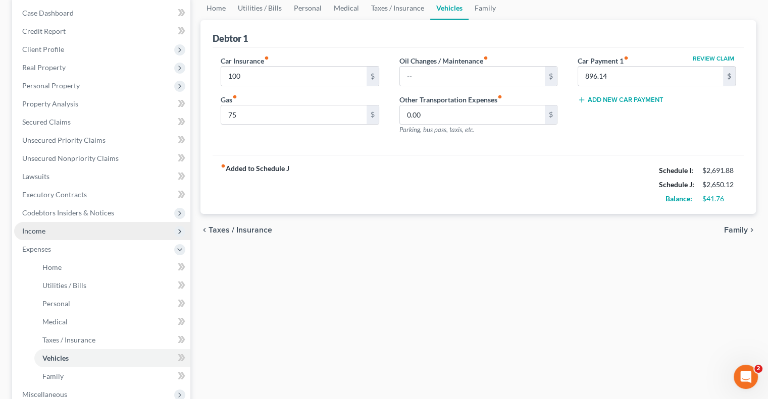
click at [49, 235] on span "Income" at bounding box center [102, 231] width 176 height 18
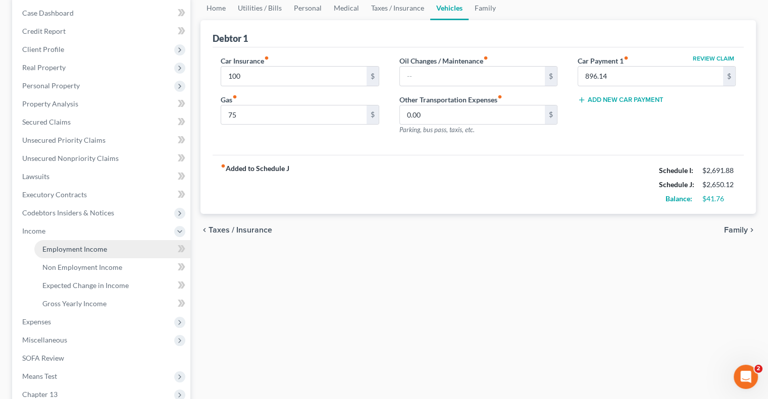
click at [63, 251] on span "Employment Income" at bounding box center [74, 249] width 65 height 9
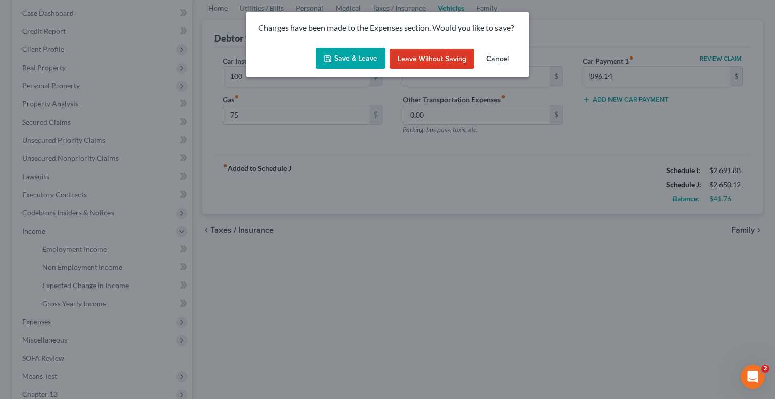
click at [343, 61] on button "Save & Leave" at bounding box center [351, 58] width 70 height 21
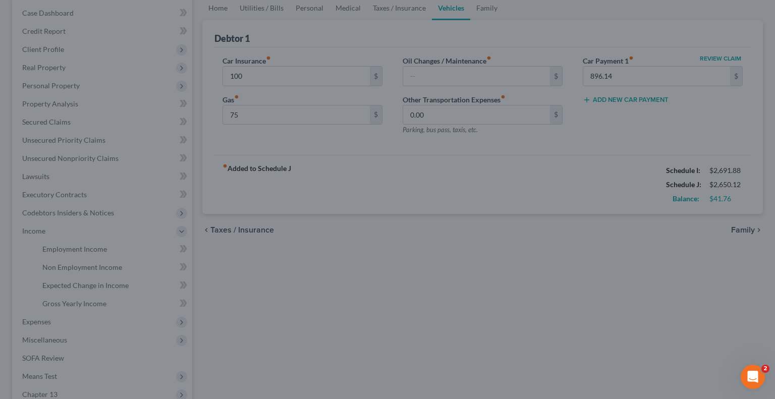
type input "100.00"
type input "75.00"
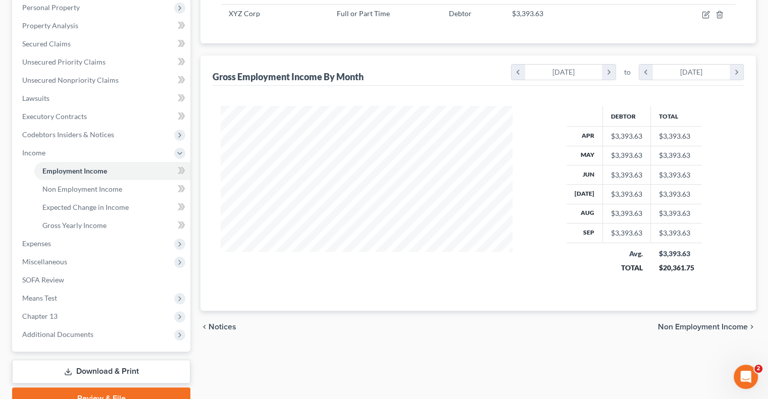
scroll to position [177, 0]
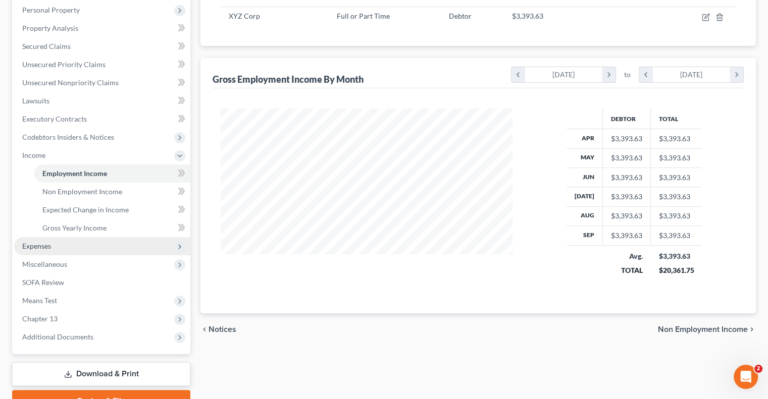
click at [59, 245] on span "Expenses" at bounding box center [102, 246] width 176 height 18
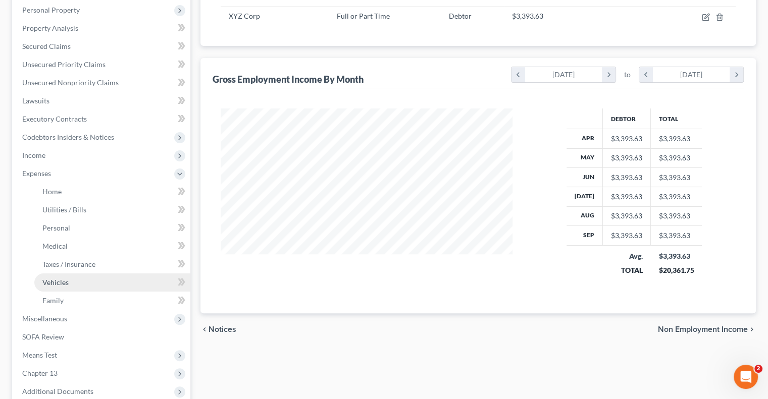
click at [63, 281] on span "Vehicles" at bounding box center [55, 282] width 26 height 9
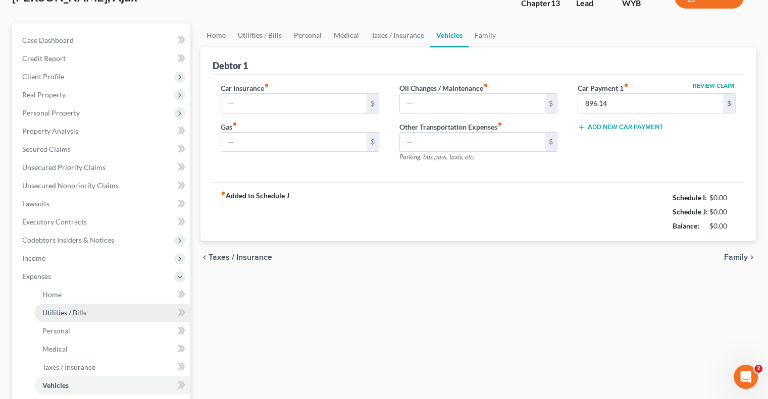
type input "100.00"
type input "75.00"
type input "0.00"
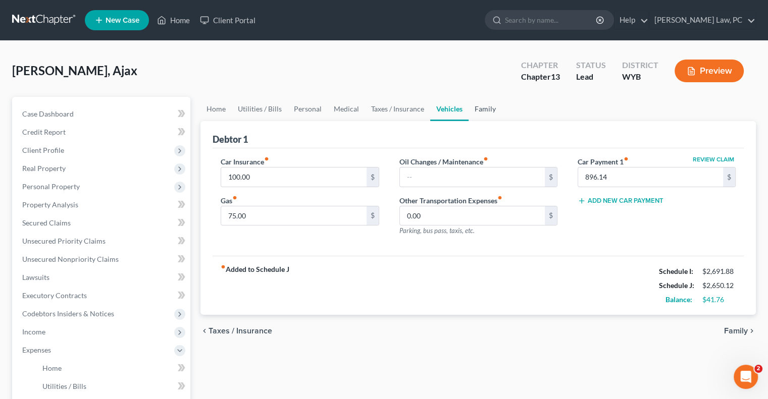
click at [491, 111] on link "Family" at bounding box center [484, 109] width 33 height 24
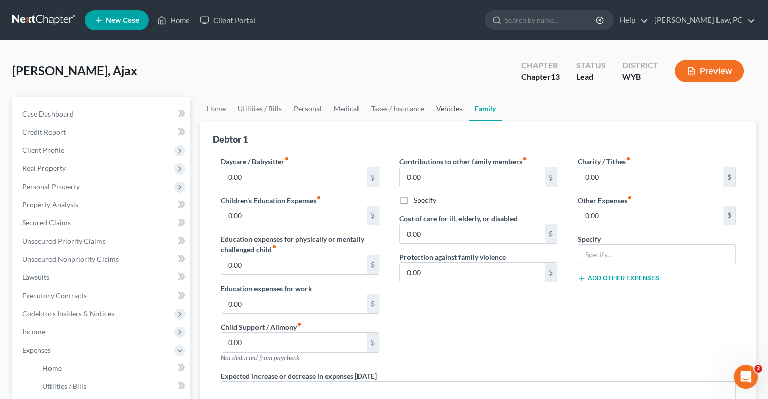
click at [435, 106] on link "Vehicles" at bounding box center [449, 109] width 38 height 24
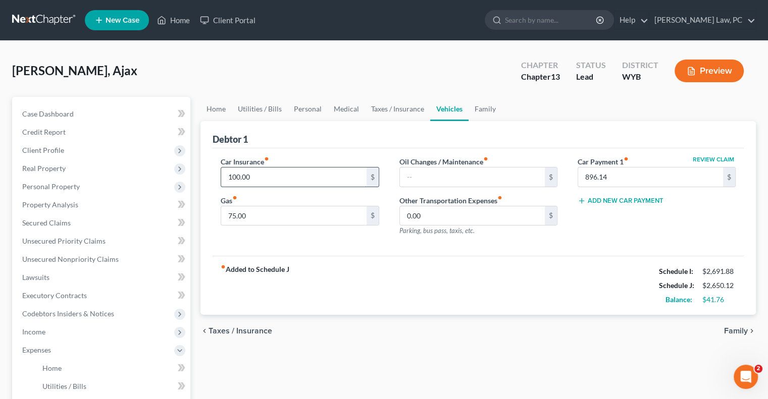
click at [266, 175] on input "100.00" at bounding box center [293, 177] width 145 height 19
click at [286, 179] on input "100.00" at bounding box center [293, 177] width 145 height 19
type input "109.83"
click at [373, 280] on div "fiber_manual_record Added to Schedule J Schedule I: $2,691.88 Schedule J: $2,65…" at bounding box center [477, 285] width 531 height 59
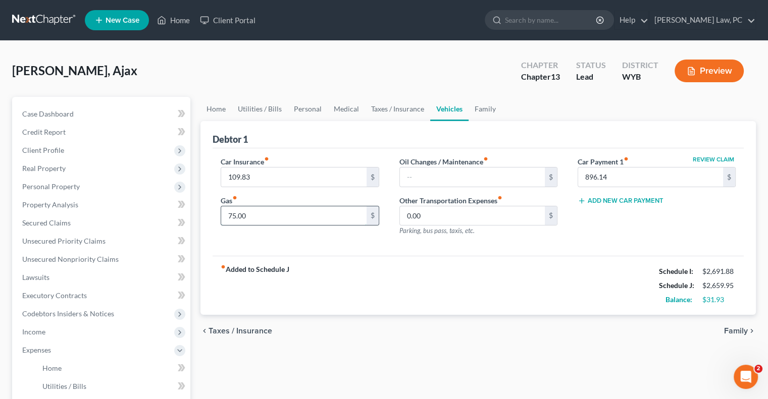
click at [301, 217] on input "75.00" at bounding box center [293, 215] width 145 height 19
click at [430, 174] on input "text" at bounding box center [472, 177] width 145 height 19
click at [346, 107] on link "Medical" at bounding box center [346, 109] width 37 height 24
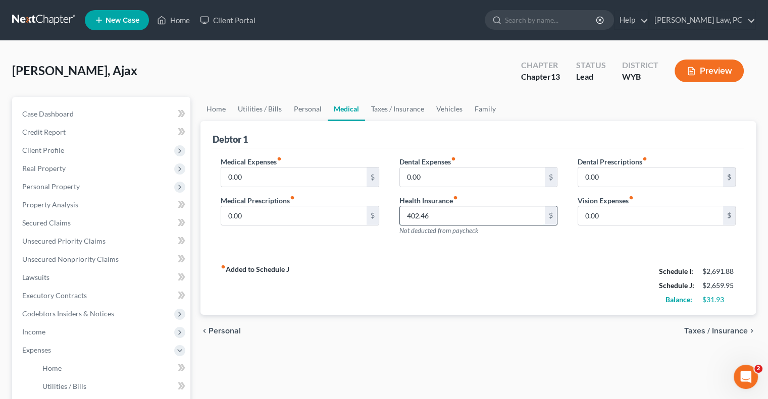
click at [458, 220] on input "402.46" at bounding box center [472, 215] width 145 height 19
click at [222, 106] on link "Home" at bounding box center [215, 109] width 31 height 24
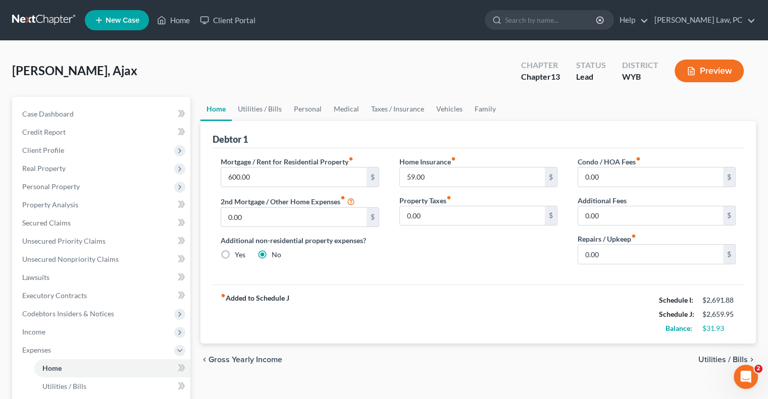
click at [437, 267] on div "Home Insurance fiber_manual_record 59.00 $ Property Taxes fiber_manual_record 0…" at bounding box center [478, 214] width 178 height 116
click at [446, 174] on input "59.00" at bounding box center [472, 177] width 145 height 19
click at [283, 182] on input "600.00" at bounding box center [293, 177] width 145 height 19
click at [429, 173] on input "59.00" at bounding box center [472, 177] width 145 height 19
click at [287, 169] on input "600.00" at bounding box center [293, 177] width 145 height 19
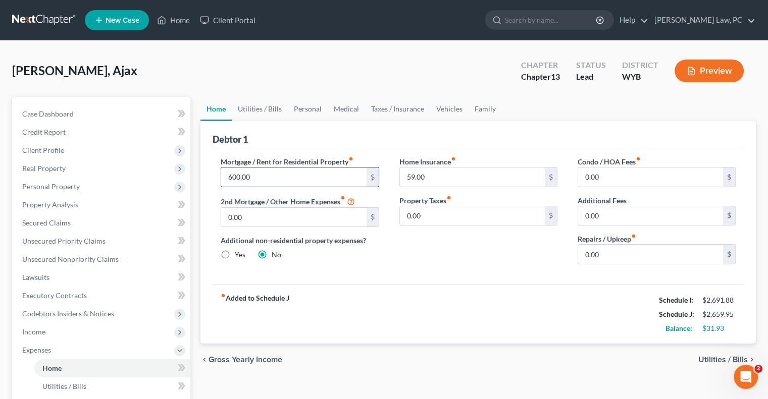
click at [283, 174] on input "600.00" at bounding box center [293, 177] width 145 height 19
click at [436, 172] on input "59.00" at bounding box center [472, 177] width 145 height 19
click at [296, 171] on input "600.00" at bounding box center [293, 177] width 145 height 19
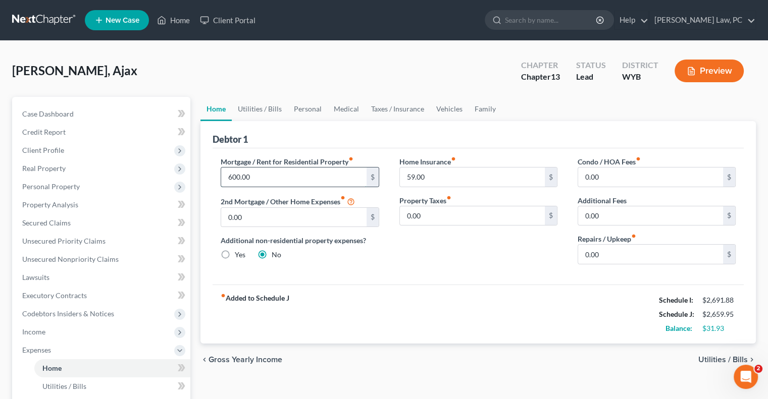
click at [325, 180] on input "600.00" at bounding box center [293, 177] width 145 height 19
click at [324, 180] on input "600.00" at bounding box center [293, 177] width 145 height 19
type input "400"
click at [431, 179] on input "59.00" at bounding box center [472, 177] width 145 height 19
click at [431, 178] on input "59.00" at bounding box center [472, 177] width 145 height 19
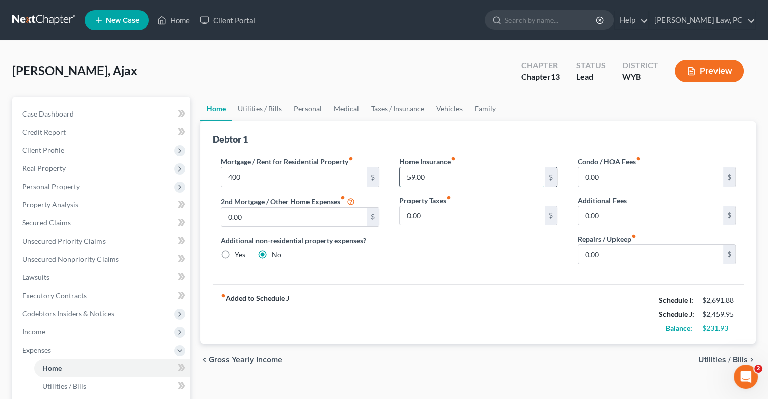
click at [431, 178] on input "59.00" at bounding box center [472, 177] width 145 height 19
click at [258, 104] on link "Utilities / Bills" at bounding box center [260, 109] width 56 height 24
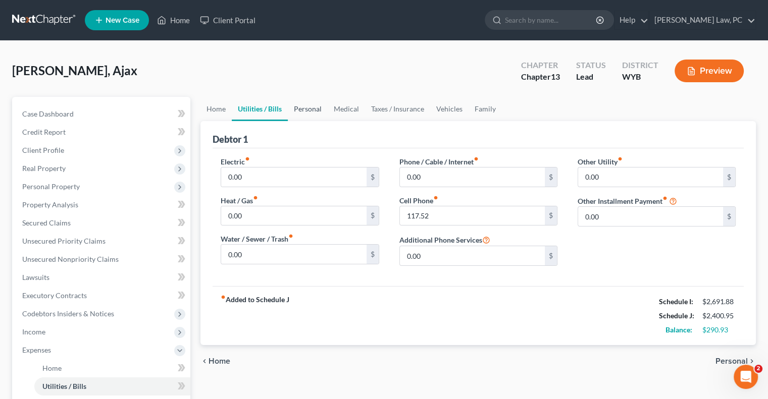
click at [312, 112] on link "Personal" at bounding box center [308, 109] width 40 height 24
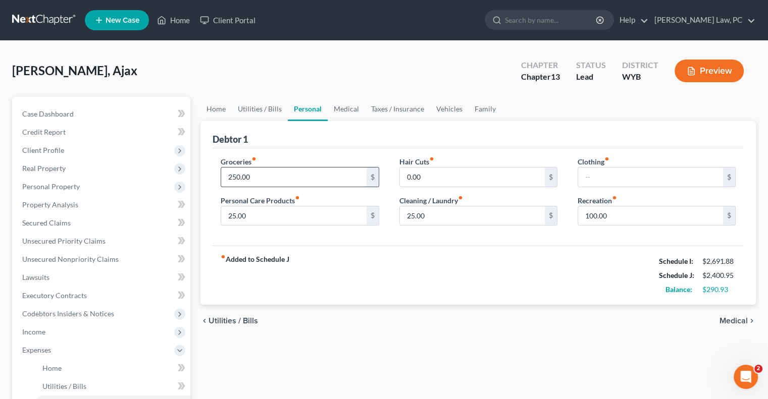
click at [280, 179] on input "250.00" at bounding box center [293, 177] width 145 height 19
click at [296, 218] on input "25.00" at bounding box center [293, 215] width 145 height 19
click at [287, 169] on input "250.00" at bounding box center [293, 177] width 145 height 19
click at [332, 248] on div "fiber_manual_record Added to Schedule J Schedule I: $2,691.88 Schedule J: $2,40…" at bounding box center [477, 275] width 531 height 59
click at [272, 179] on input "250.00" at bounding box center [293, 177] width 145 height 19
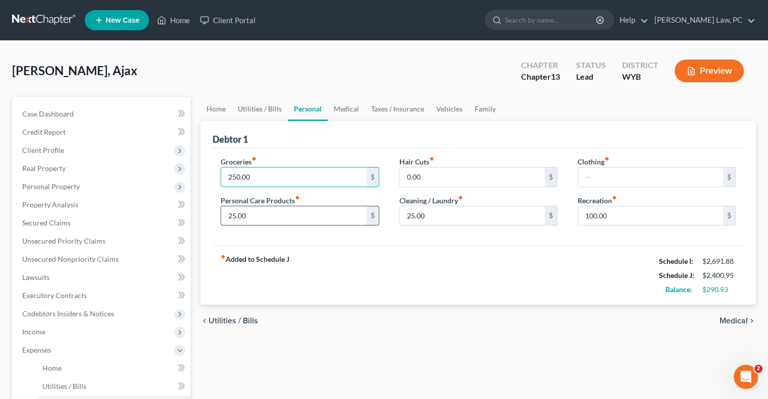
click at [265, 218] on input "25.00" at bounding box center [293, 215] width 145 height 19
click at [303, 216] on input "25.00" at bounding box center [293, 215] width 145 height 19
click at [454, 217] on input "25.00" at bounding box center [472, 215] width 145 height 19
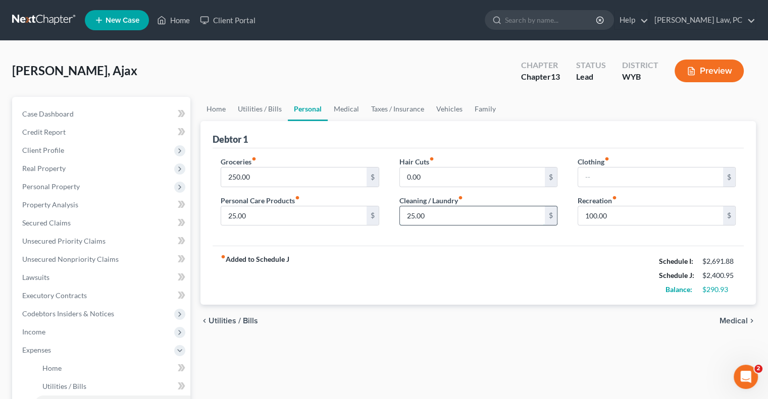
click at [454, 217] on input "25.00" at bounding box center [472, 215] width 145 height 19
click at [423, 253] on div "fiber_manual_record Added to Schedule J Schedule I: $2,691.88 Schedule J: $2,40…" at bounding box center [477, 275] width 531 height 59
click at [434, 215] on input "25.00" at bounding box center [472, 215] width 145 height 19
click at [416, 260] on div "fiber_manual_record Added to Schedule J Schedule I: $2,691.88 Schedule J: $2,40…" at bounding box center [477, 275] width 531 height 59
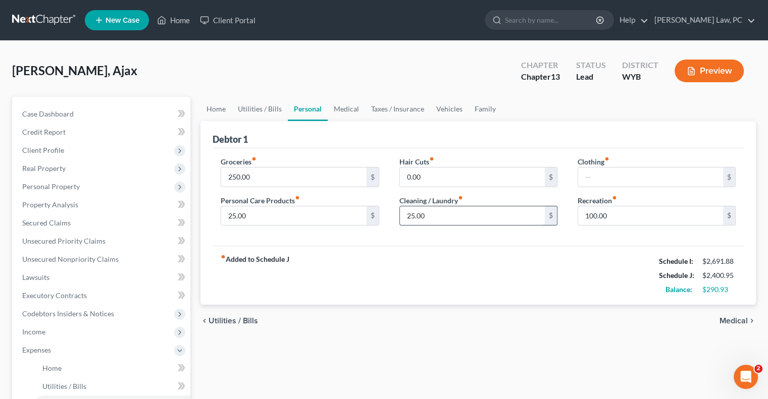
click at [430, 216] on input "25.00" at bounding box center [472, 215] width 145 height 19
click at [430, 261] on div "fiber_manual_record Added to Schedule J Schedule I: $2,691.88 Schedule J: $2,40…" at bounding box center [477, 275] width 531 height 59
click at [439, 211] on input "25.00" at bounding box center [472, 215] width 145 height 19
click at [442, 246] on div "fiber_manual_record Added to Schedule J Schedule I: $2,691.88 Schedule J: $2,40…" at bounding box center [477, 275] width 531 height 59
click at [452, 212] on input "25.00" at bounding box center [472, 215] width 145 height 19
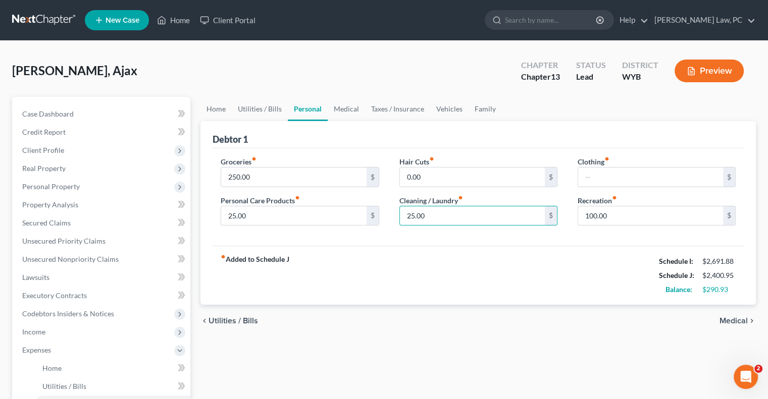
click at [449, 244] on div "Groceries fiber_manual_record 250.00 $ Personal Care Products fiber_manual_reco…" at bounding box center [477, 197] width 531 height 98
click at [446, 218] on input "25.00" at bounding box center [472, 215] width 145 height 19
click at [624, 213] on input "100.00" at bounding box center [650, 215] width 145 height 19
click at [345, 111] on link "Medical" at bounding box center [346, 109] width 37 height 24
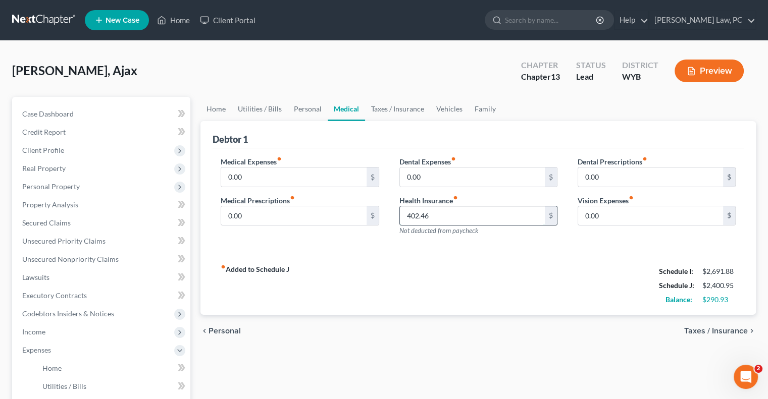
click at [446, 218] on input "402.46" at bounding box center [472, 215] width 145 height 19
click at [438, 272] on div "fiber_manual_record Added to Schedule J Schedule I: $2,691.88 Schedule J: $2,40…" at bounding box center [477, 285] width 531 height 59
click at [278, 179] on input "0.00" at bounding box center [293, 177] width 145 height 19
click at [337, 276] on div "fiber_manual_record Added to Schedule J Schedule I: $2,691.88 Schedule J: $2,40…" at bounding box center [477, 285] width 531 height 59
click at [275, 175] on input "0.00" at bounding box center [293, 177] width 145 height 19
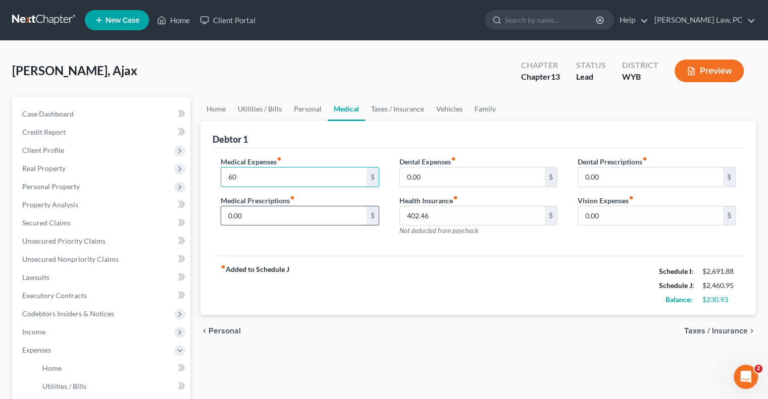
type input "60"
click at [283, 217] on input "0.00" at bounding box center [293, 215] width 145 height 19
type input "60"
click at [379, 113] on link "Taxes / Insurance" at bounding box center [397, 109] width 65 height 24
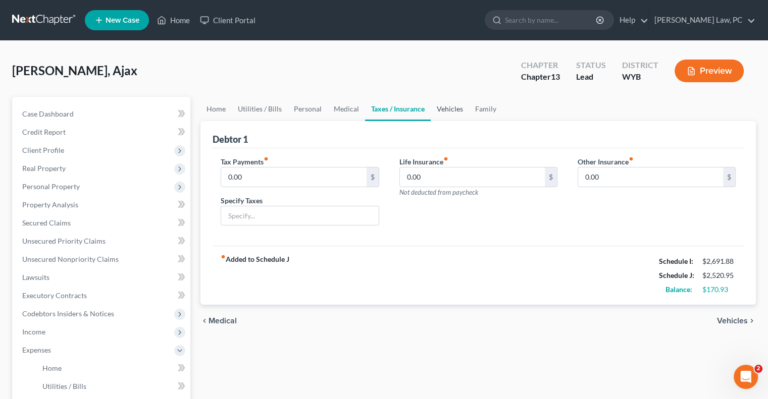
click at [446, 113] on link "Vehicles" at bounding box center [450, 109] width 38 height 24
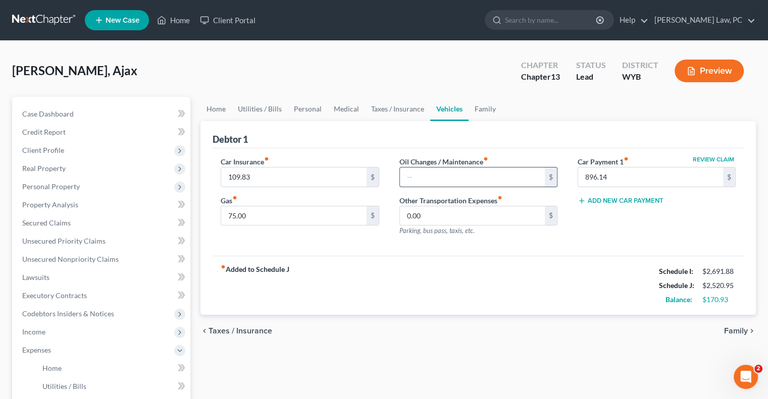
click at [447, 181] on input "text" at bounding box center [472, 177] width 145 height 19
click at [440, 173] on input "text" at bounding box center [472, 177] width 145 height 19
type input "25"
click at [396, 297] on div "fiber_manual_record Added to Schedule J Schedule I: $2,691.88 Schedule J: $2,54…" at bounding box center [477, 285] width 531 height 59
click at [304, 220] on input "75.00" at bounding box center [293, 215] width 145 height 19
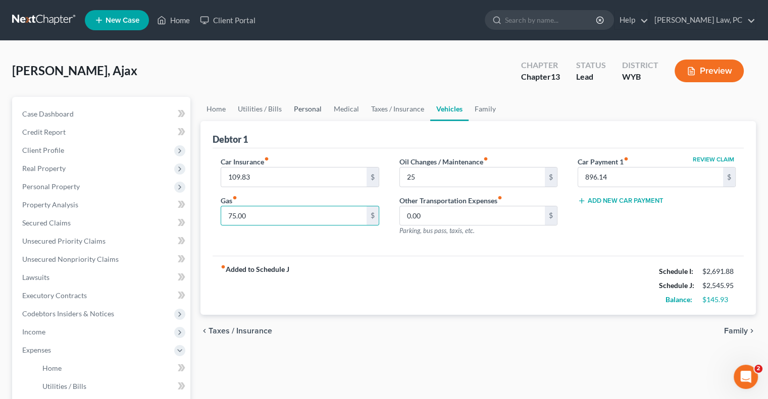
click at [305, 108] on link "Personal" at bounding box center [308, 109] width 40 height 24
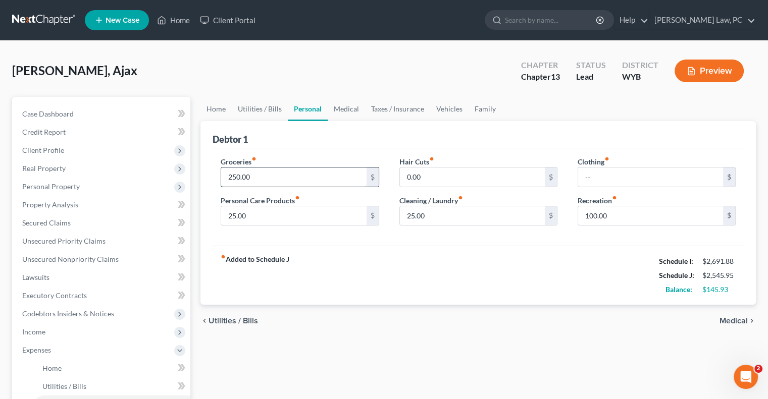
click at [260, 175] on input "250.00" at bounding box center [293, 177] width 145 height 19
type input "275"
click at [300, 211] on input "25.00" at bounding box center [293, 215] width 145 height 19
